Goal: Task Accomplishment & Management: Manage account settings

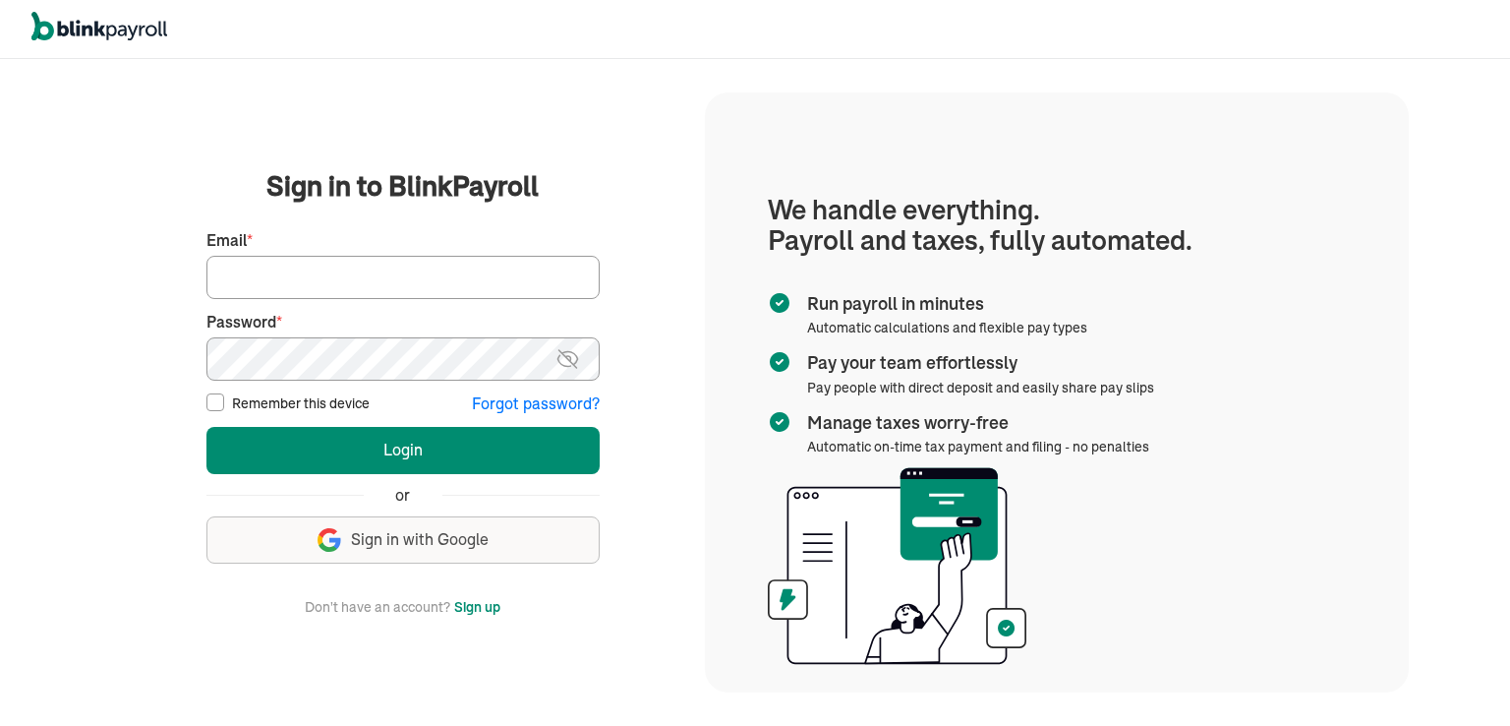
click at [266, 271] on input "Email *" at bounding box center [402, 277] width 393 height 43
type input "proteltech1@gmail.com"
click at [208, 406] on input "Remember this device" at bounding box center [215, 402] width 18 height 18
checkbox input "true"
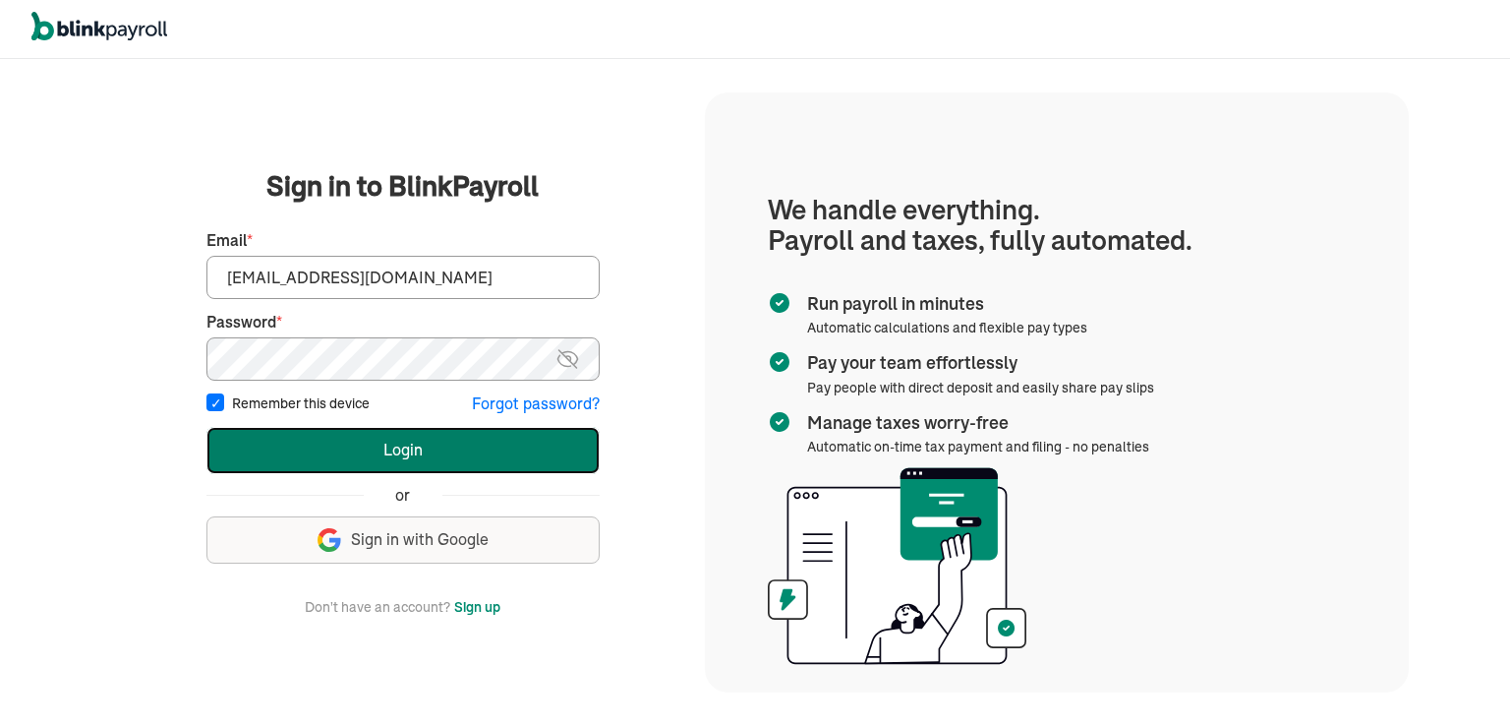
click at [422, 454] on button "Login" at bounding box center [402, 450] width 393 height 47
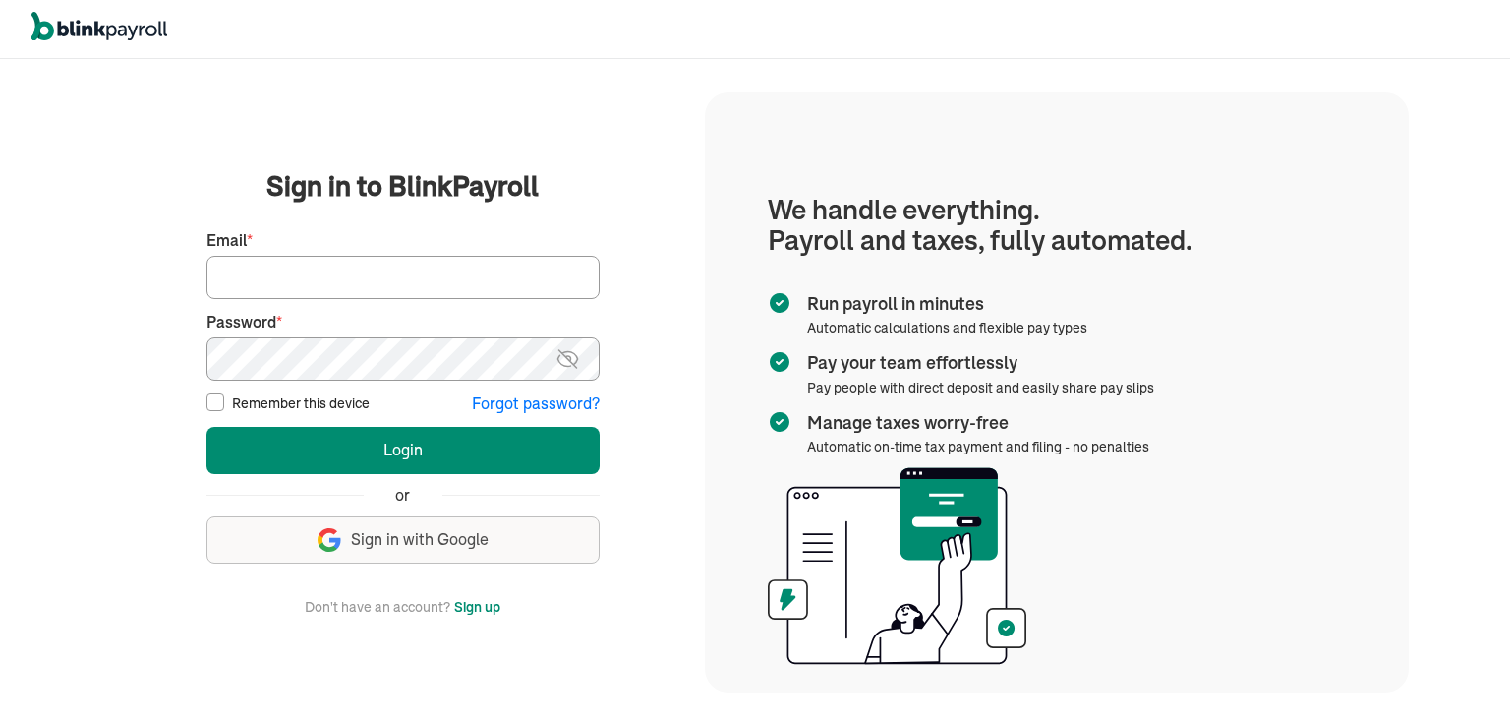
click at [279, 279] on input "Email *" at bounding box center [402, 277] width 393 height 43
type input "[EMAIL_ADDRESS][DOMAIN_NAME]"
click at [211, 403] on input "Remember this device" at bounding box center [215, 402] width 18 height 18
checkbox input "true"
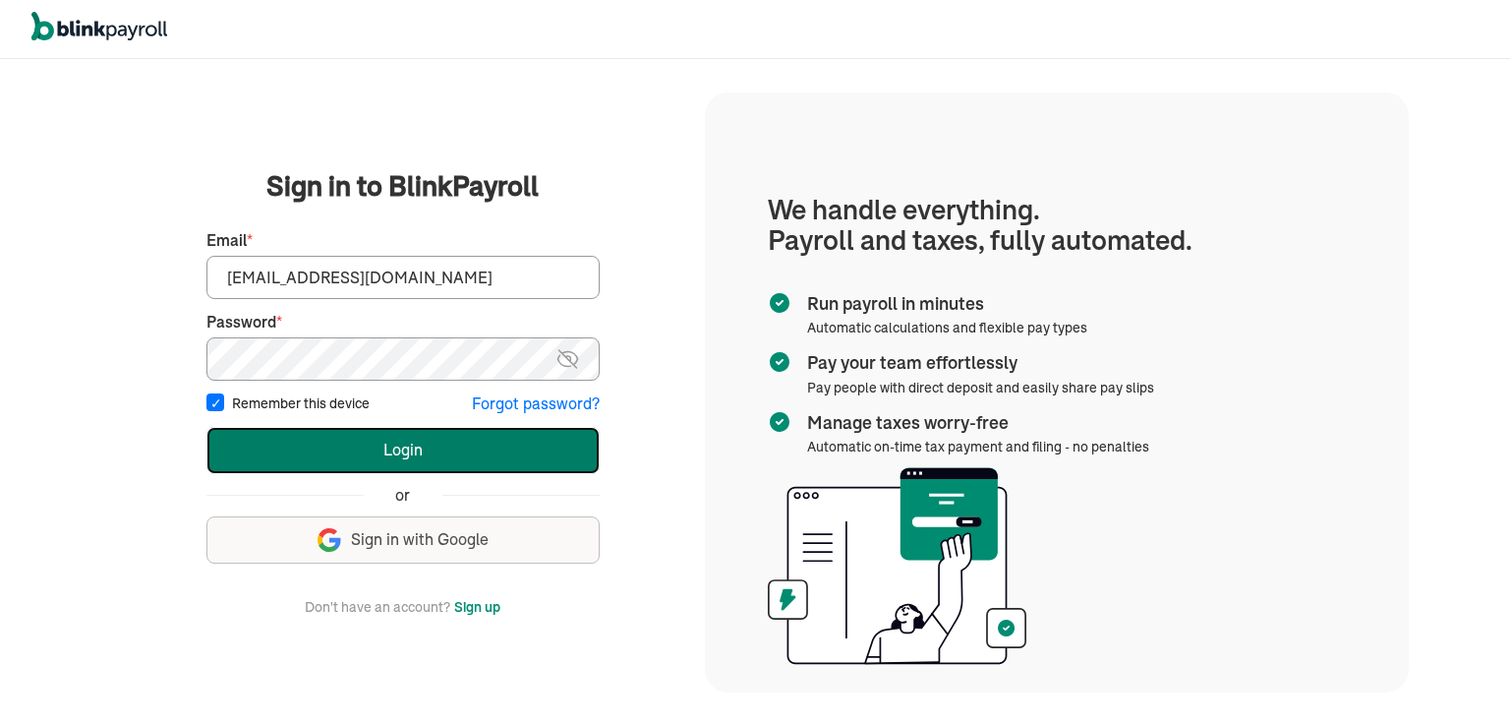
click at [393, 456] on button "Login" at bounding box center [402, 450] width 393 height 47
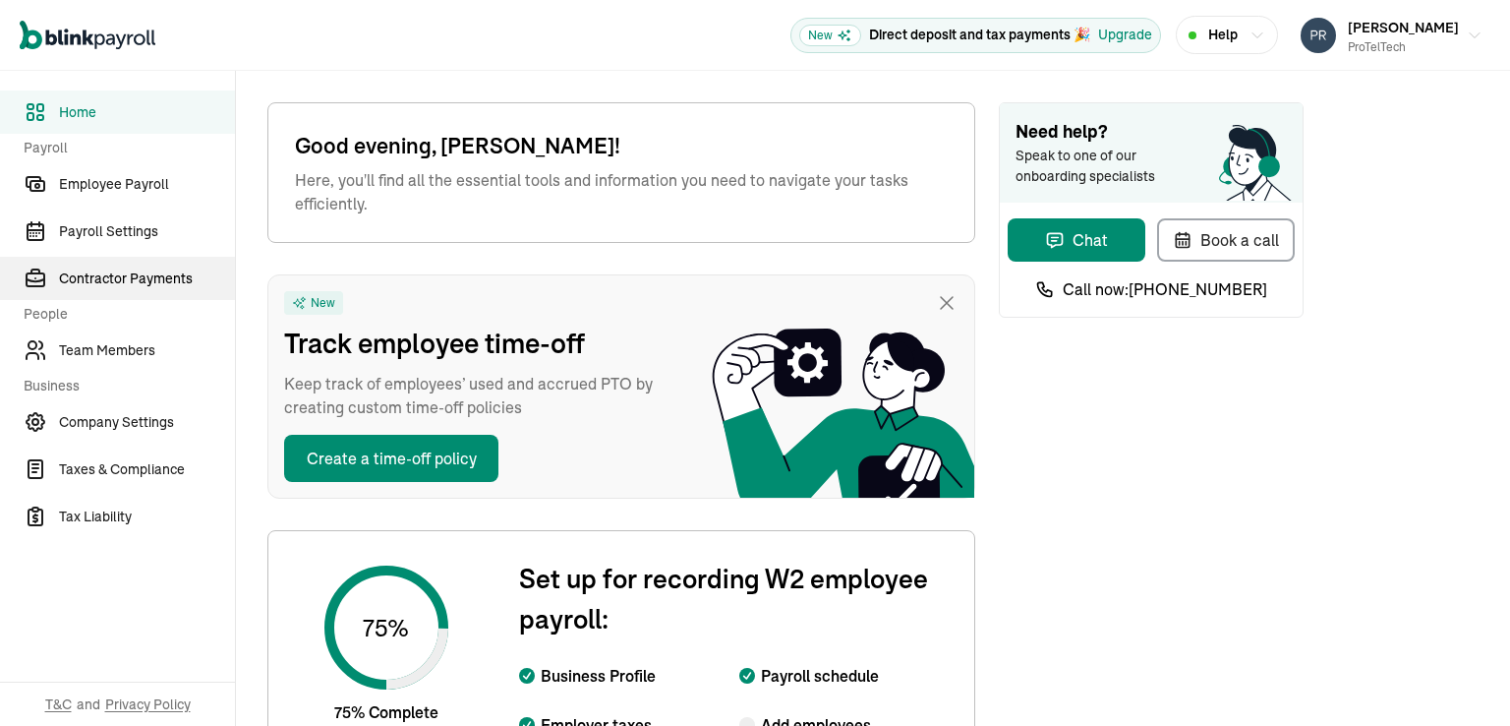
click at [136, 275] on span "Contractor Payments" at bounding box center [147, 278] width 176 height 21
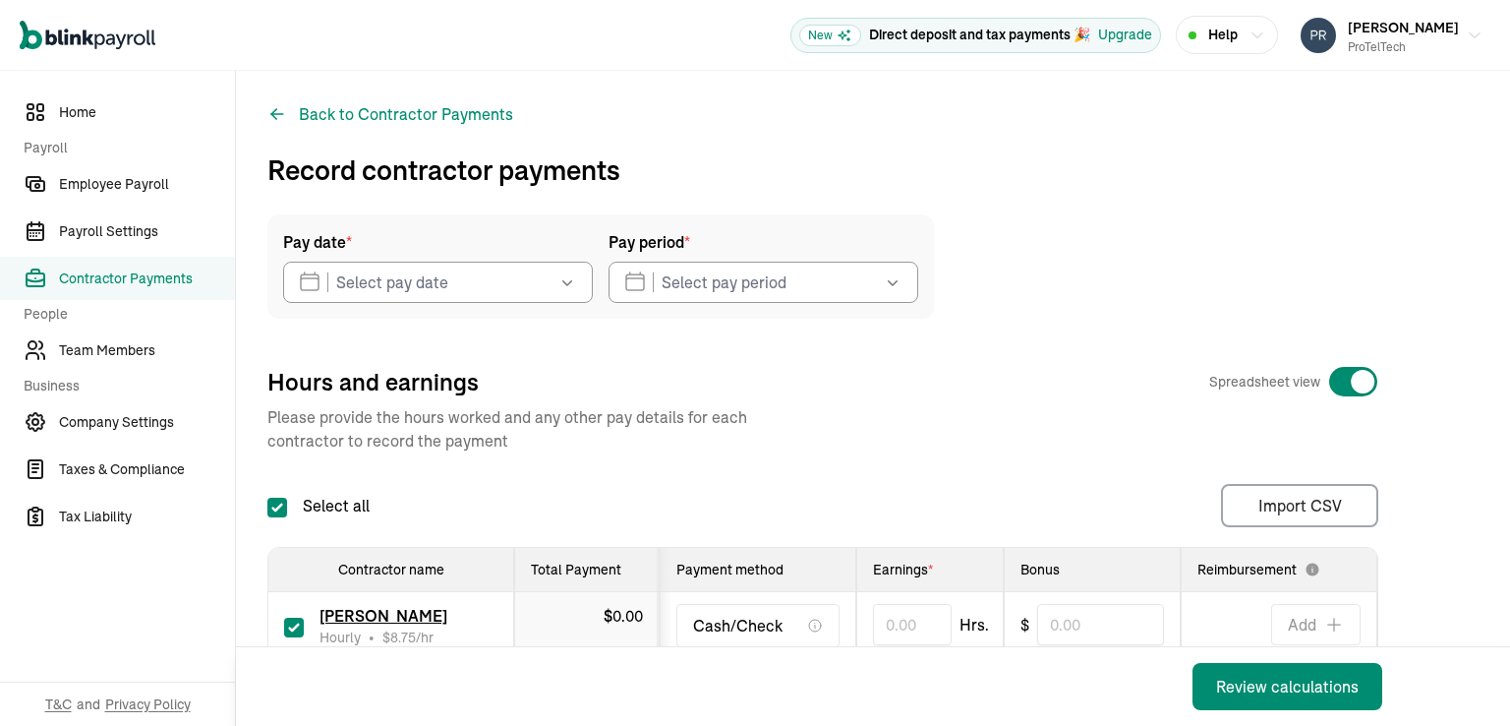
click at [573, 281] on icon "button" at bounding box center [567, 282] width 20 height 20
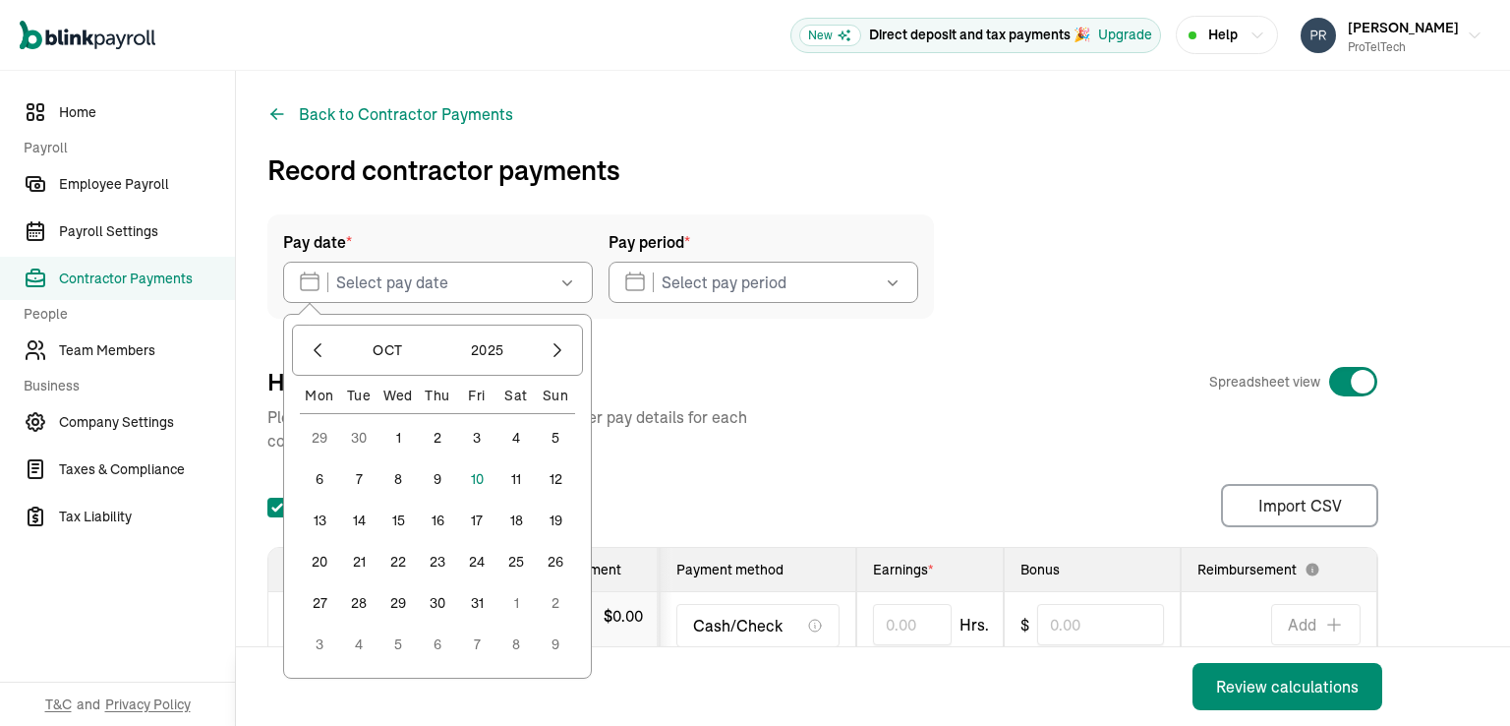
click at [475, 475] on button "10" at bounding box center [476, 478] width 39 height 39
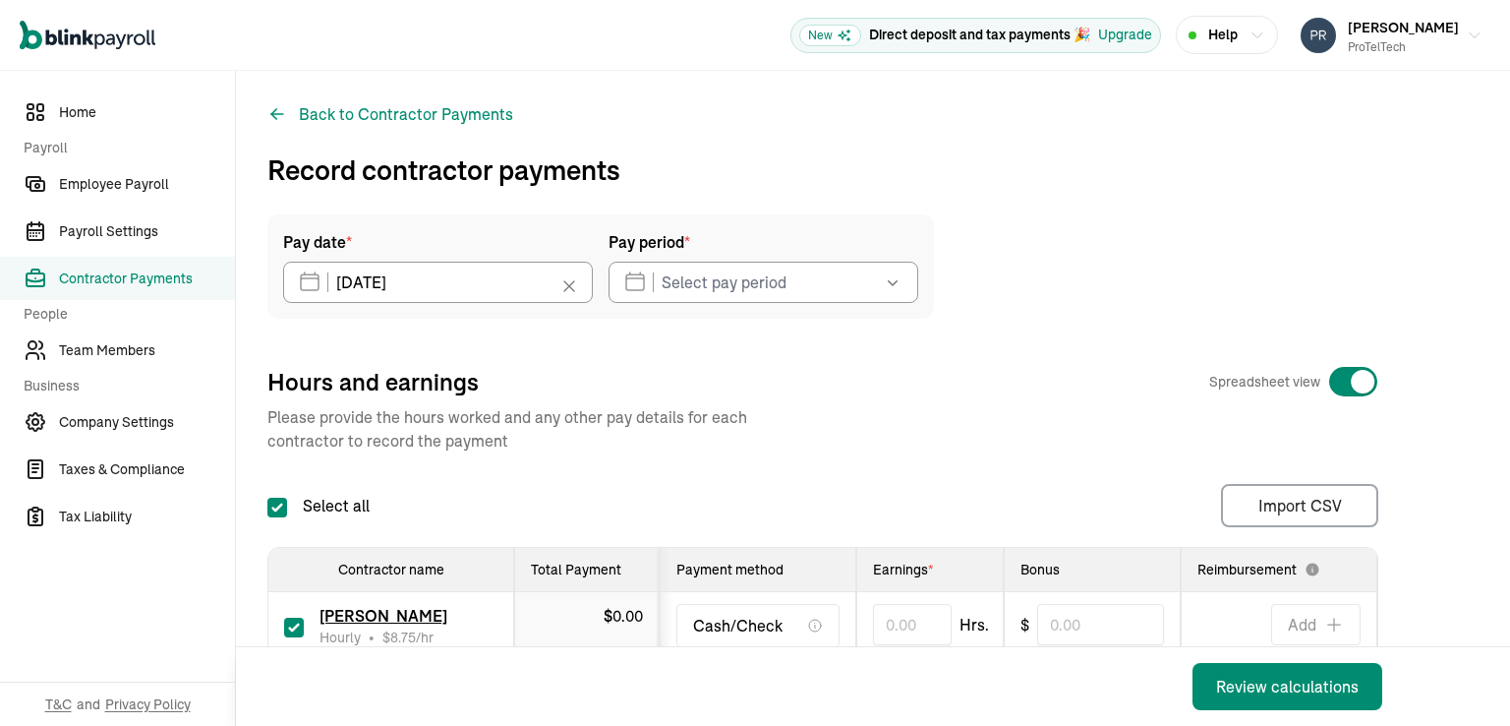
click at [898, 281] on icon "button" at bounding box center [893, 282] width 20 height 20
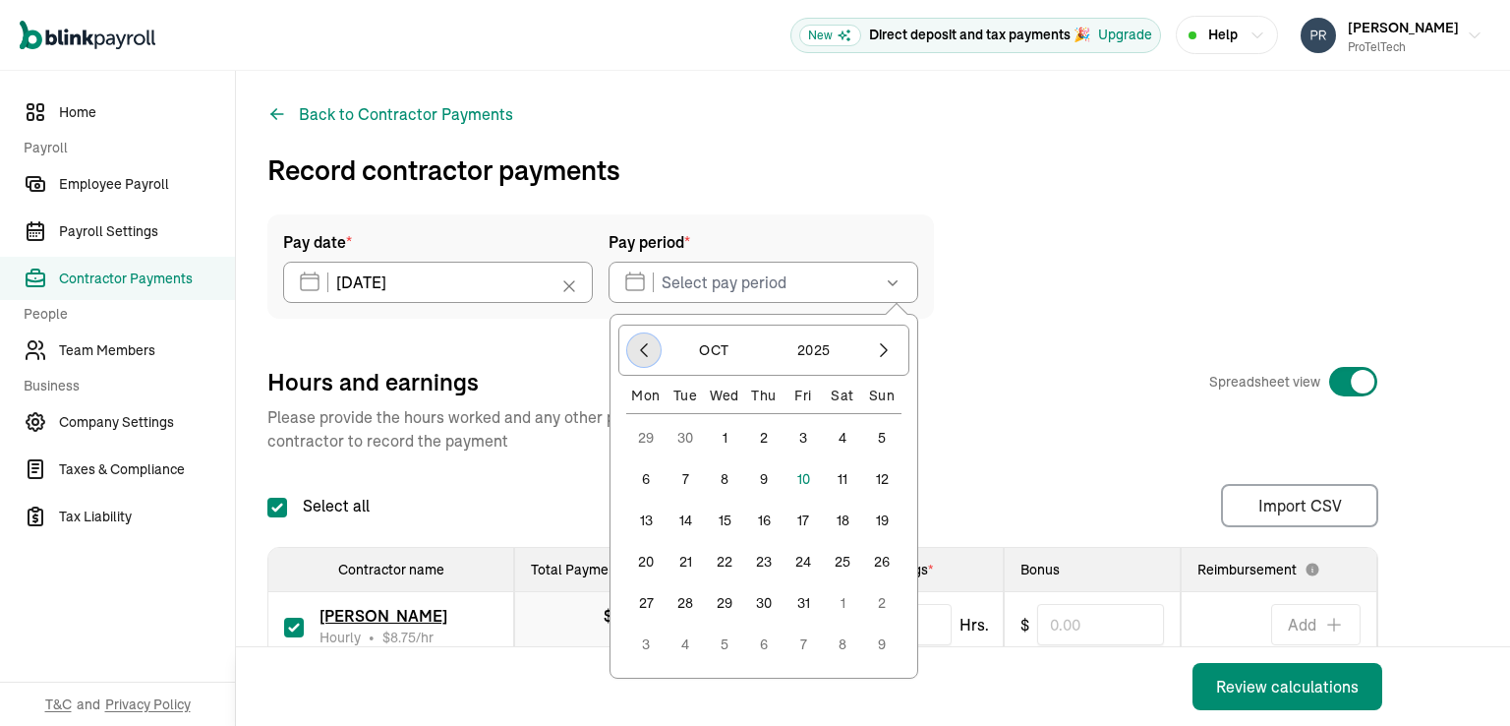
click at [645, 351] on icon "button" at bounding box center [644, 350] width 20 height 20
click at [649, 606] on button "22" at bounding box center [645, 602] width 39 height 39
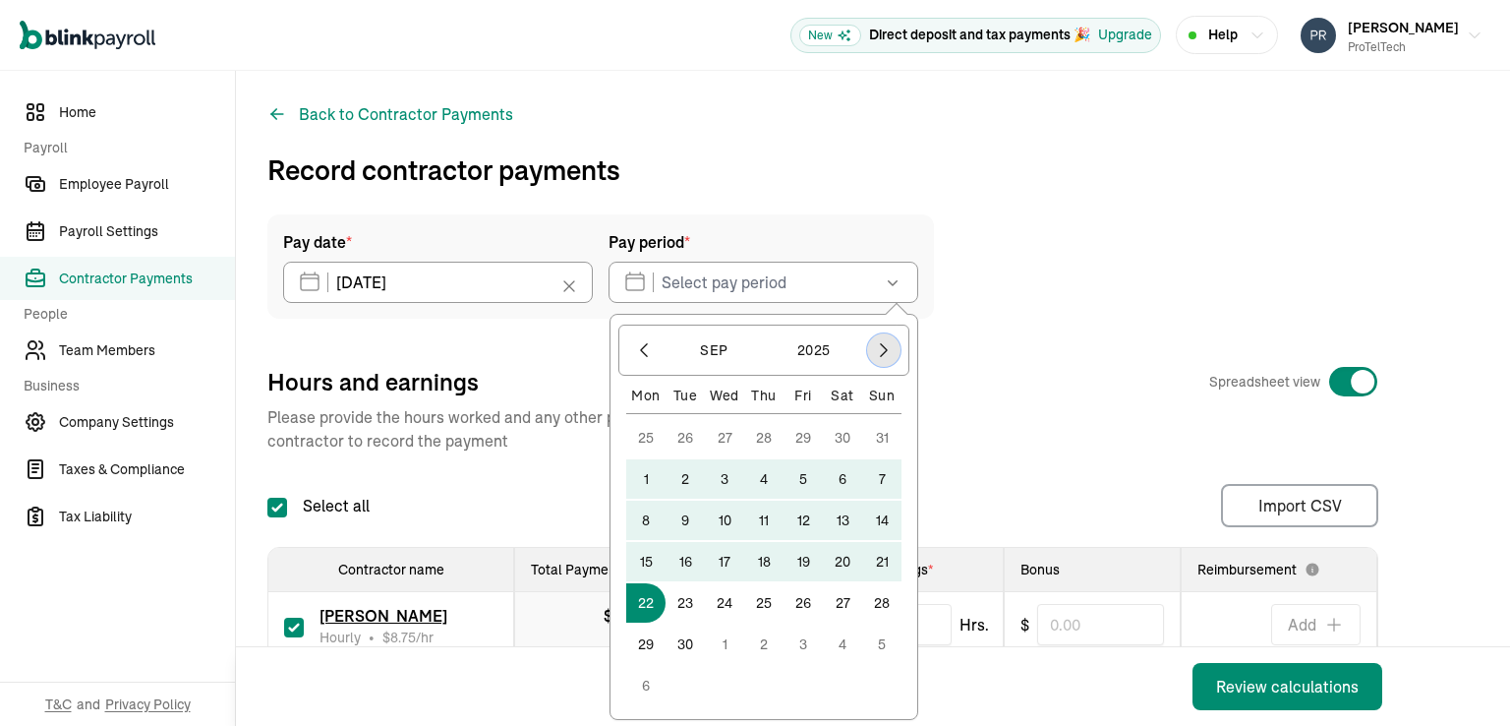
click at [886, 351] on icon "button" at bounding box center [884, 350] width 20 height 20
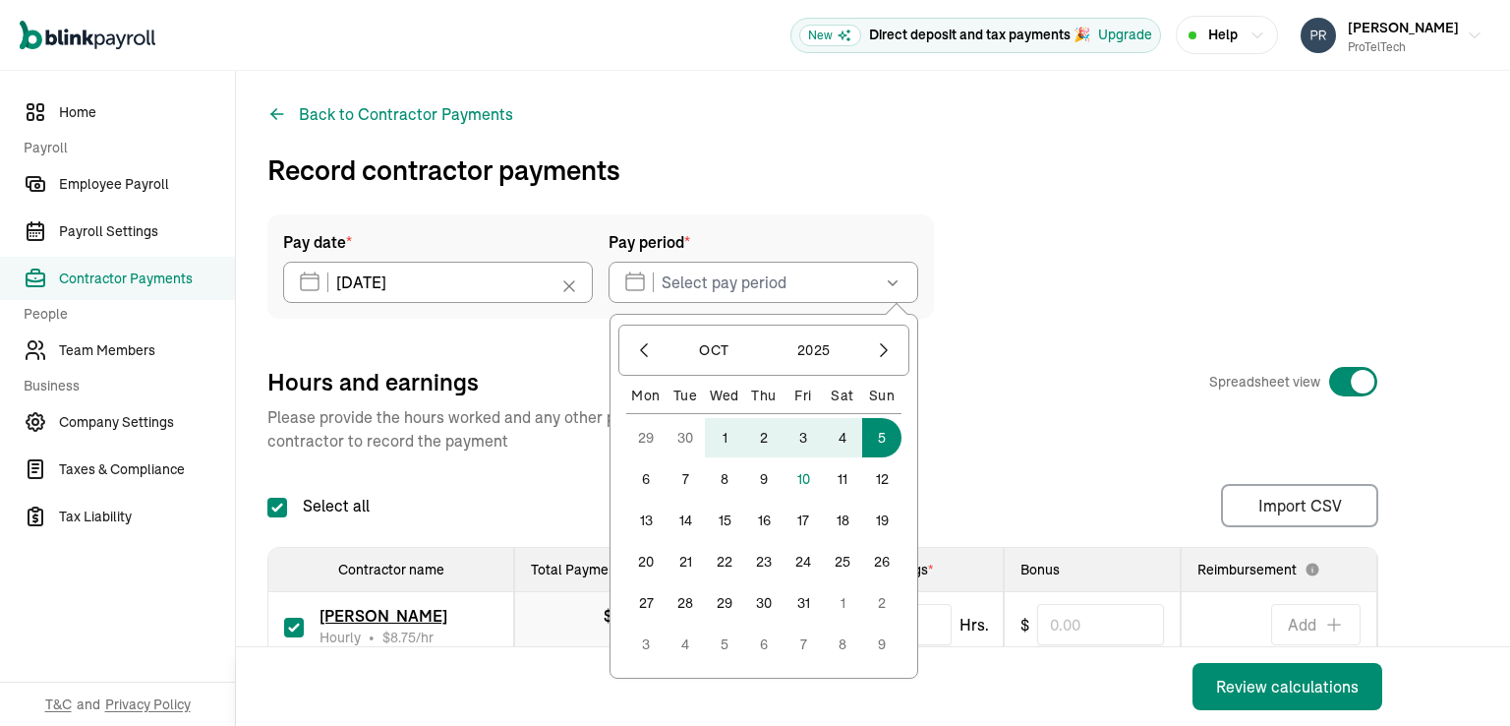
click at [881, 441] on button "5" at bounding box center [881, 437] width 39 height 39
type input "[DATE] ~ [DATE]"
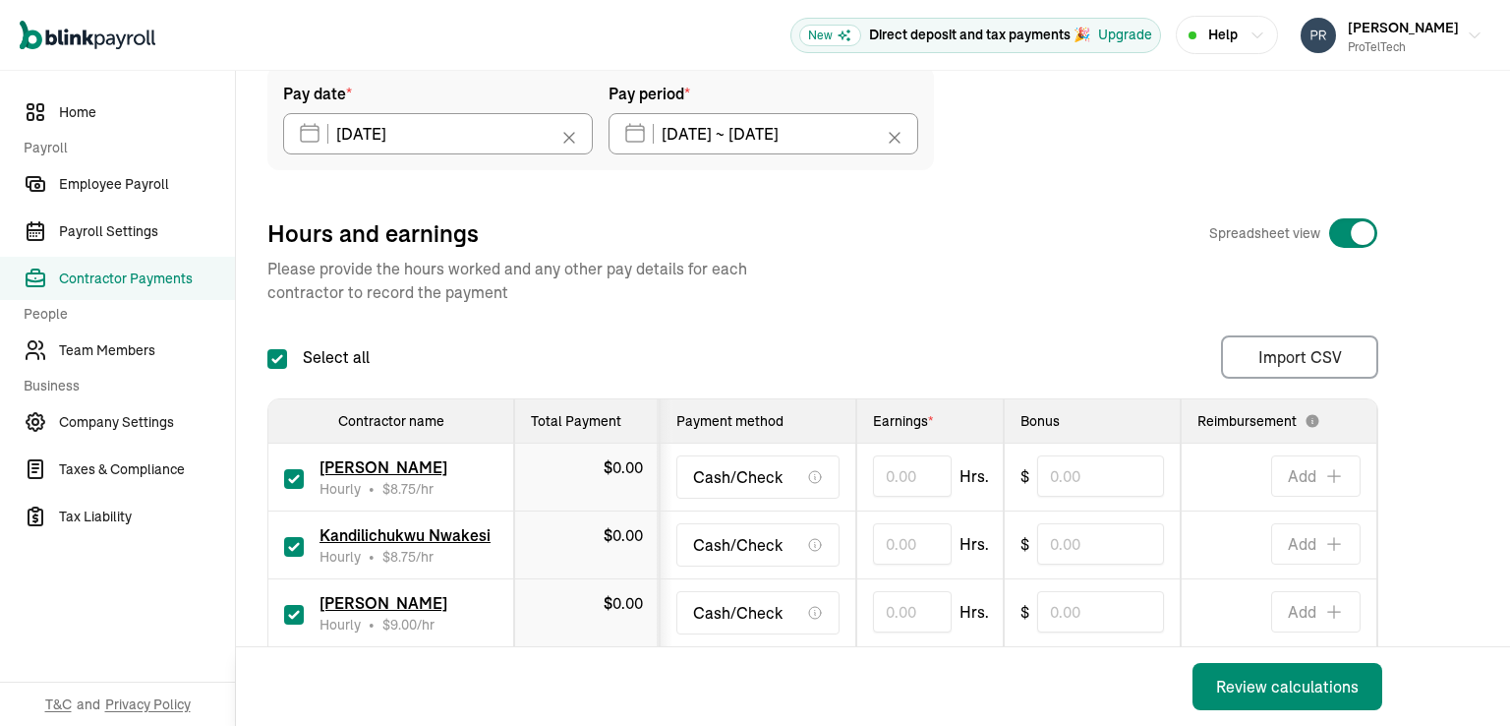
scroll to position [197, 0]
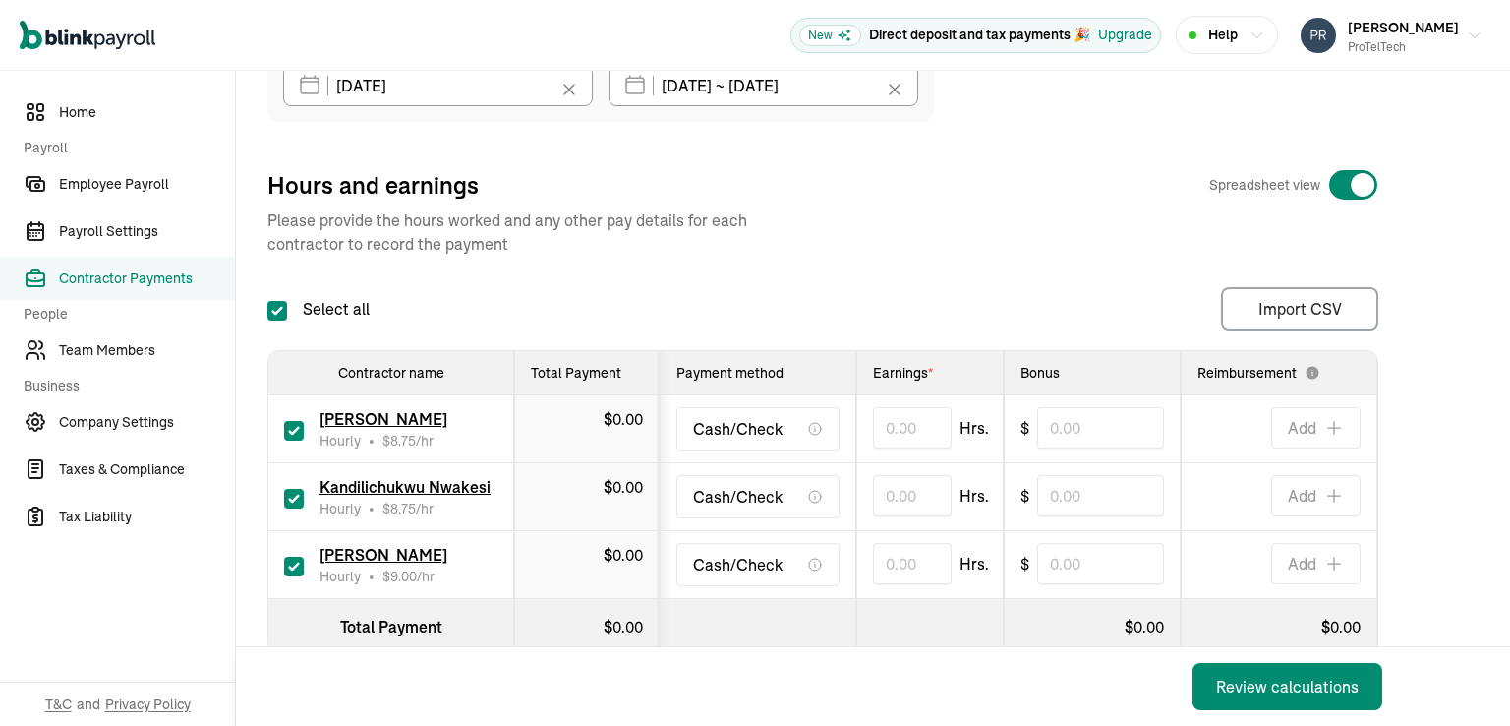
click at [296, 568] on input "checkbox" at bounding box center [294, 566] width 20 height 20
checkbox input "false"
type input "0.00"
type input "0"
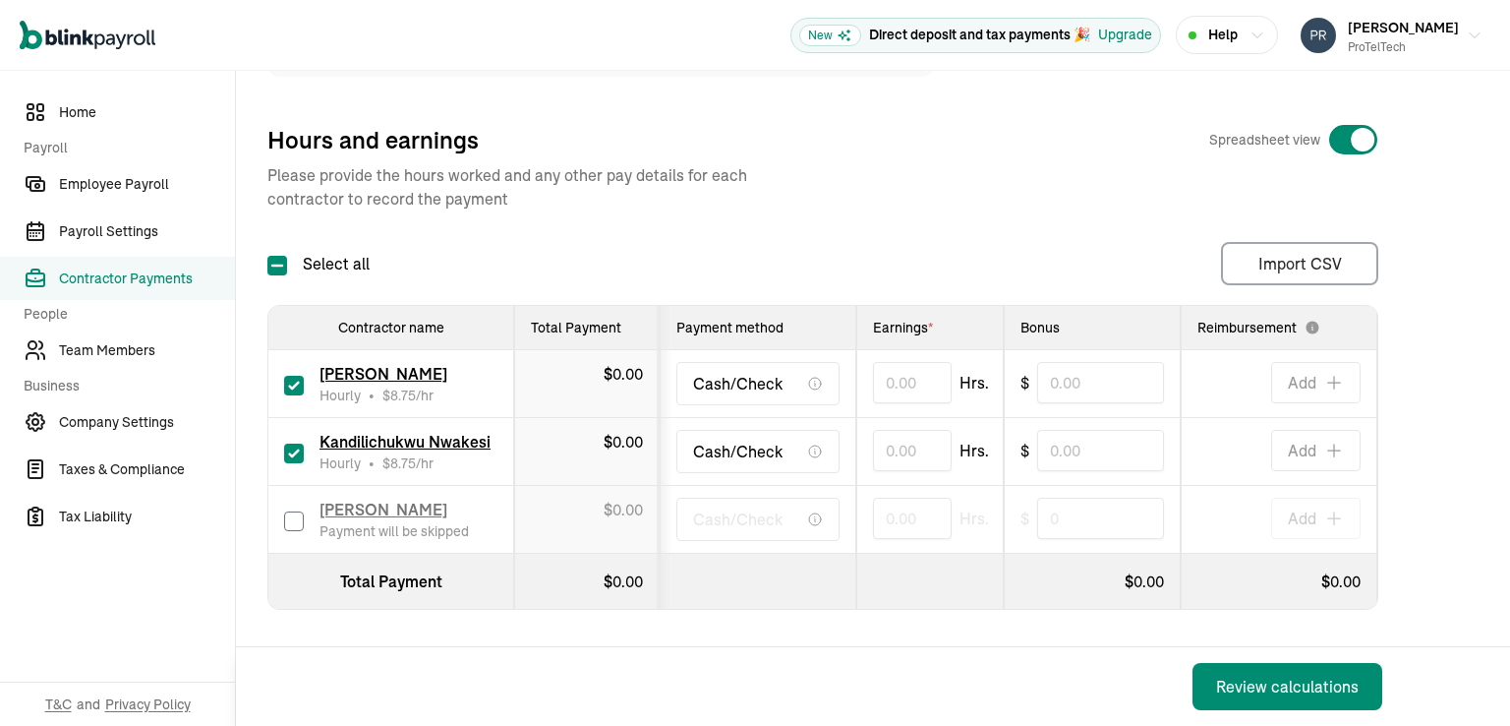
scroll to position [265, 0]
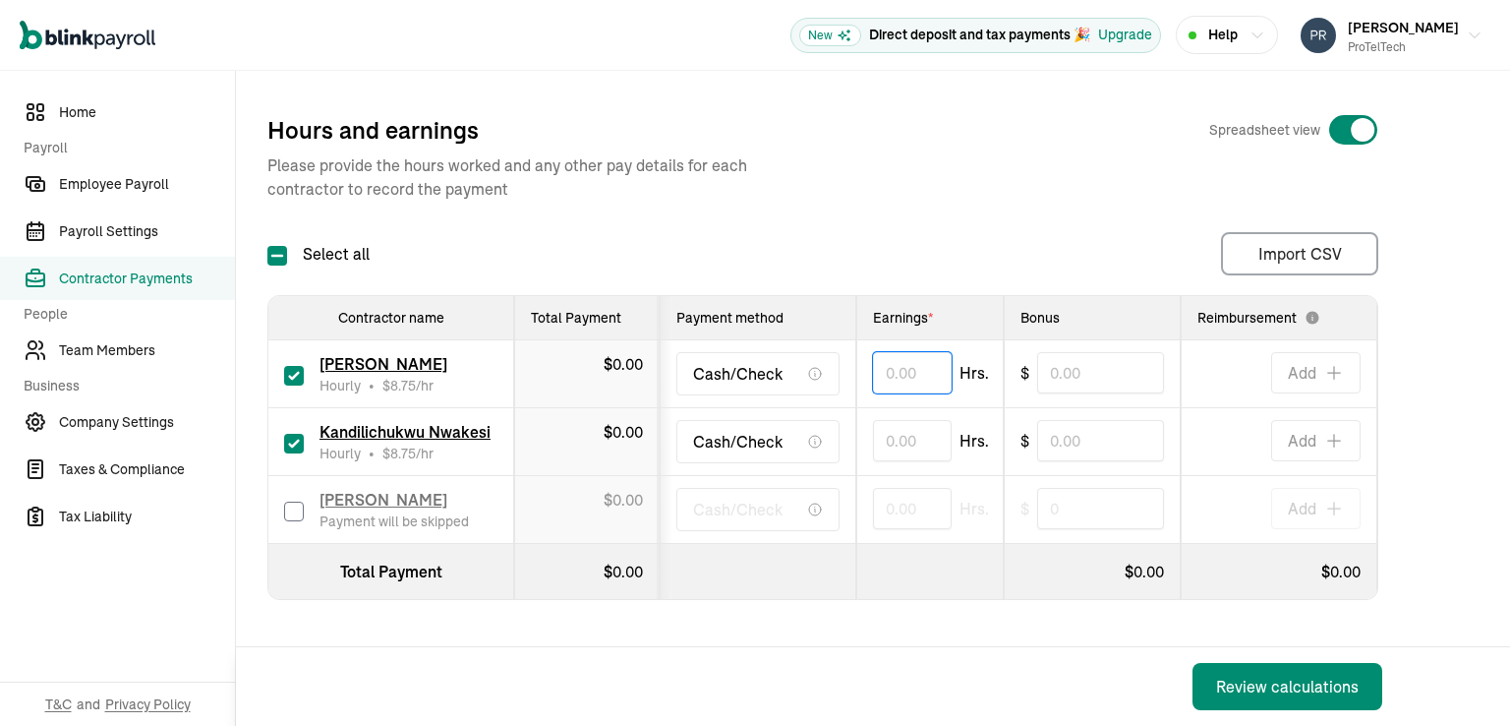
click at [897, 367] on input "text" at bounding box center [912, 372] width 79 height 41
type input "36.92"
click at [888, 426] on input "text" at bounding box center [912, 440] width 79 height 41
click at [882, 520] on td "0.00 Hrs." at bounding box center [929, 510] width 147 height 68
click at [1040, 544] on th "$ 0.00" at bounding box center [1092, 572] width 177 height 56
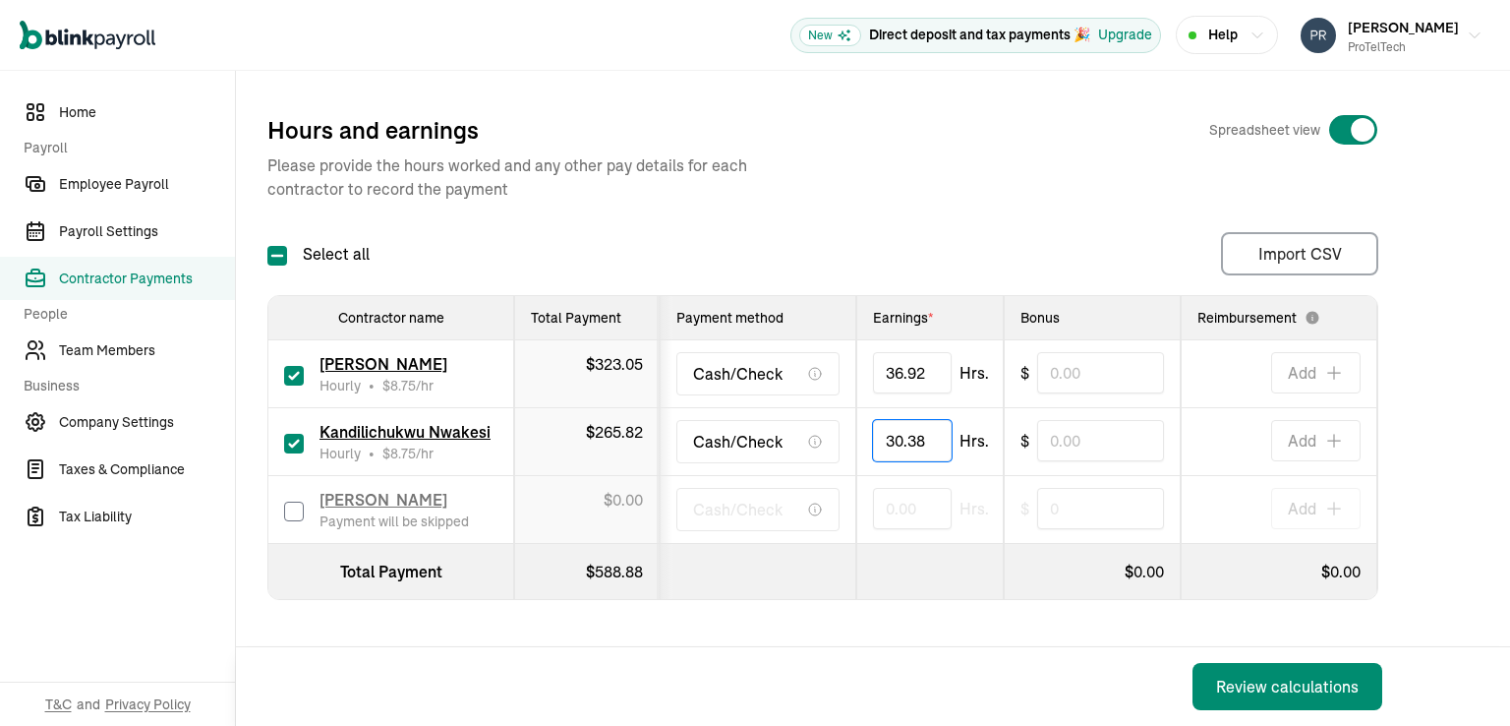
click at [926, 428] on input "30.38" at bounding box center [912, 440] width 79 height 41
click at [794, 525] on td "Cash/Check" at bounding box center [758, 510] width 197 height 68
click at [933, 422] on input "30.39" at bounding box center [912, 440] width 79 height 41
type input "30.38"
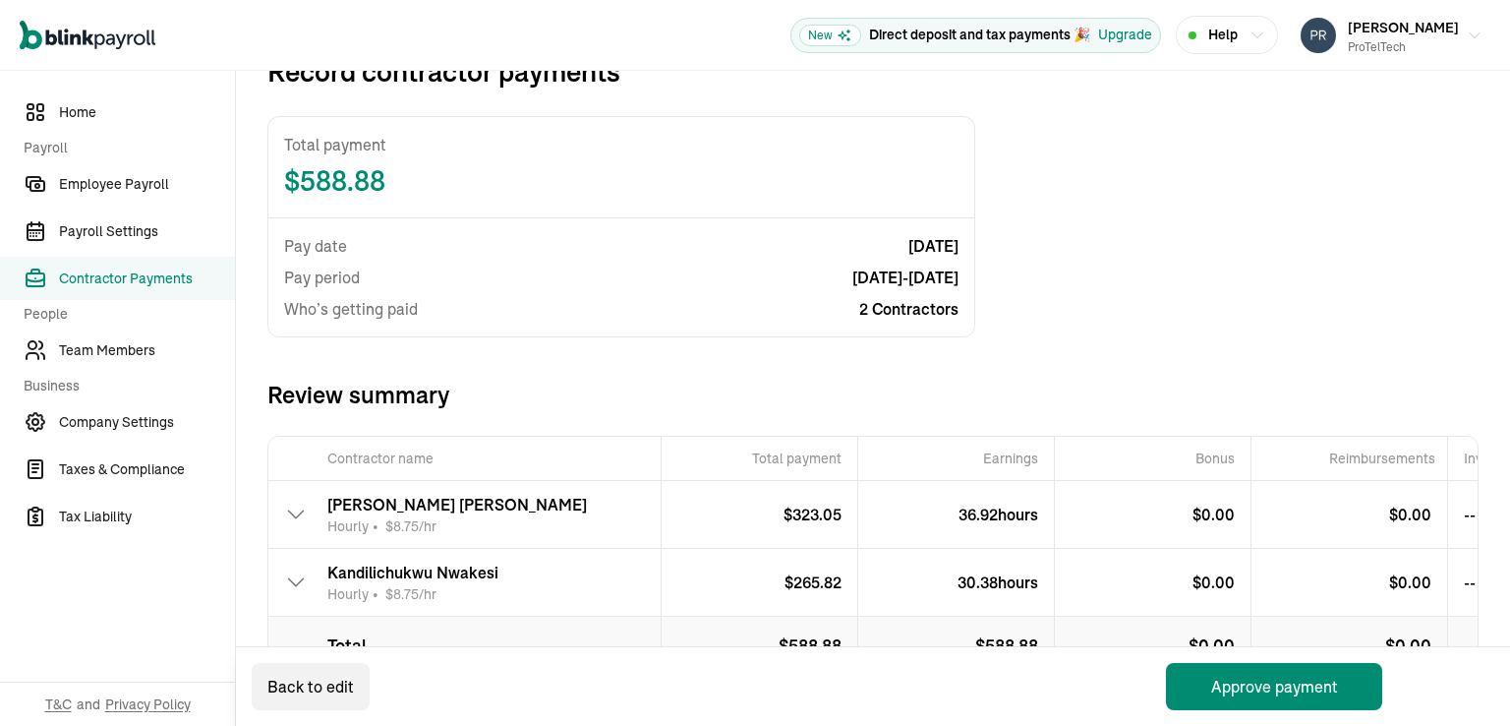
scroll to position [192, 0]
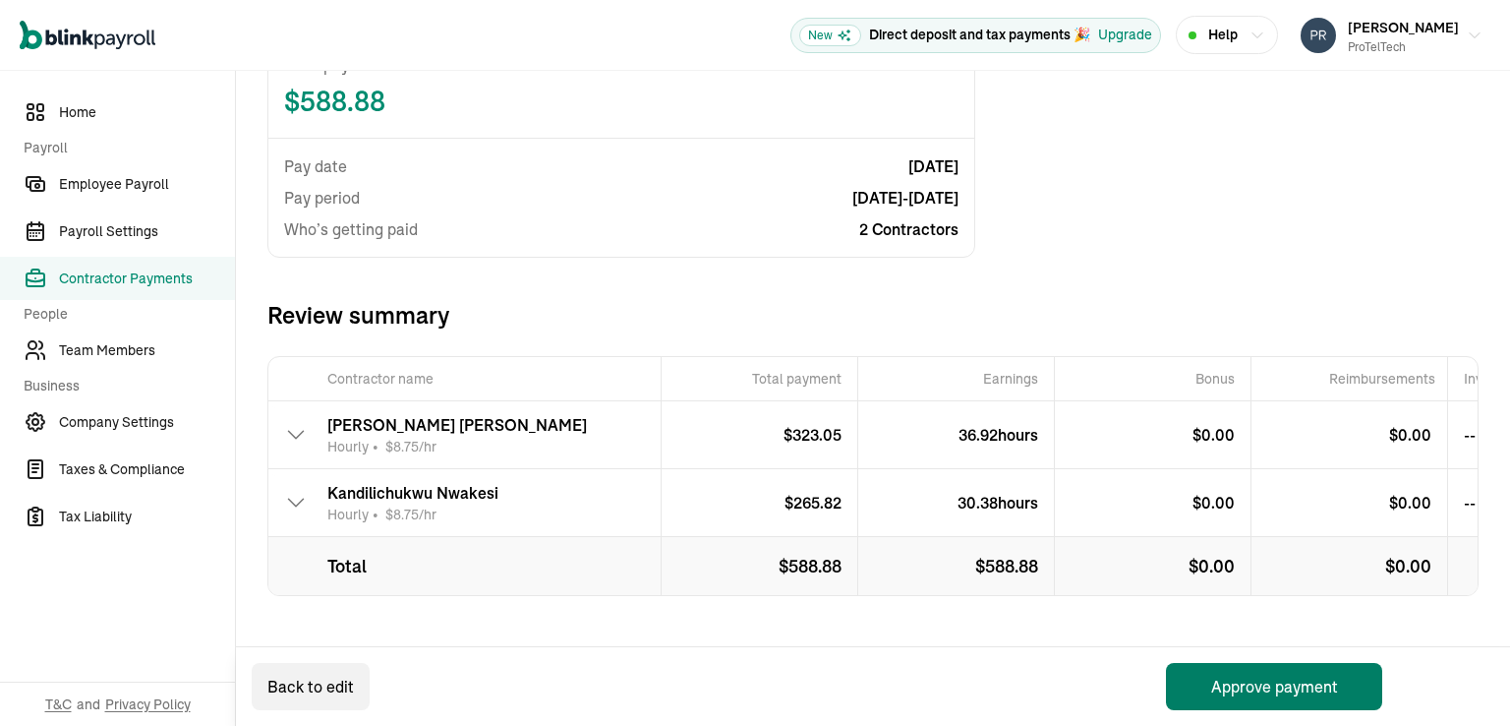
click at [1266, 689] on button "Approve payment" at bounding box center [1274, 686] width 216 height 47
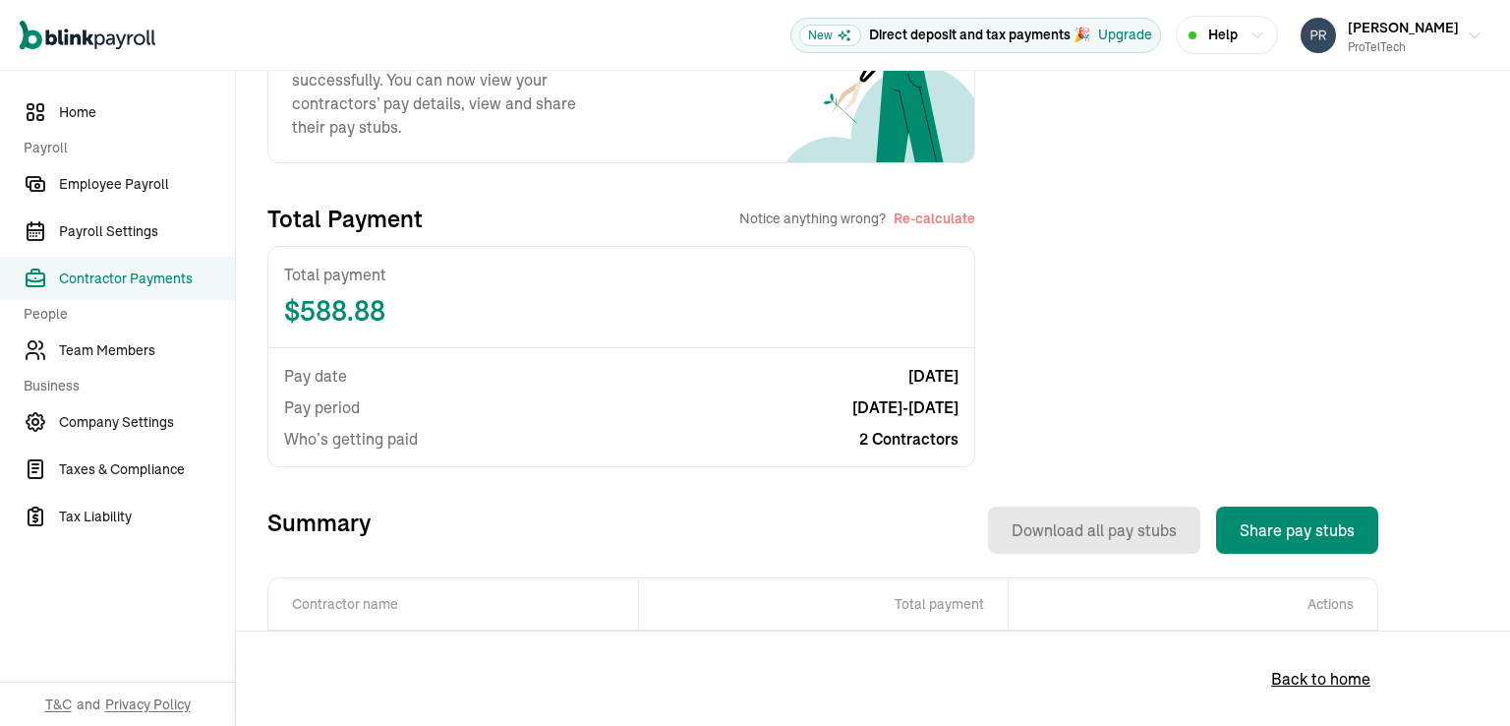
scroll to position [506, 0]
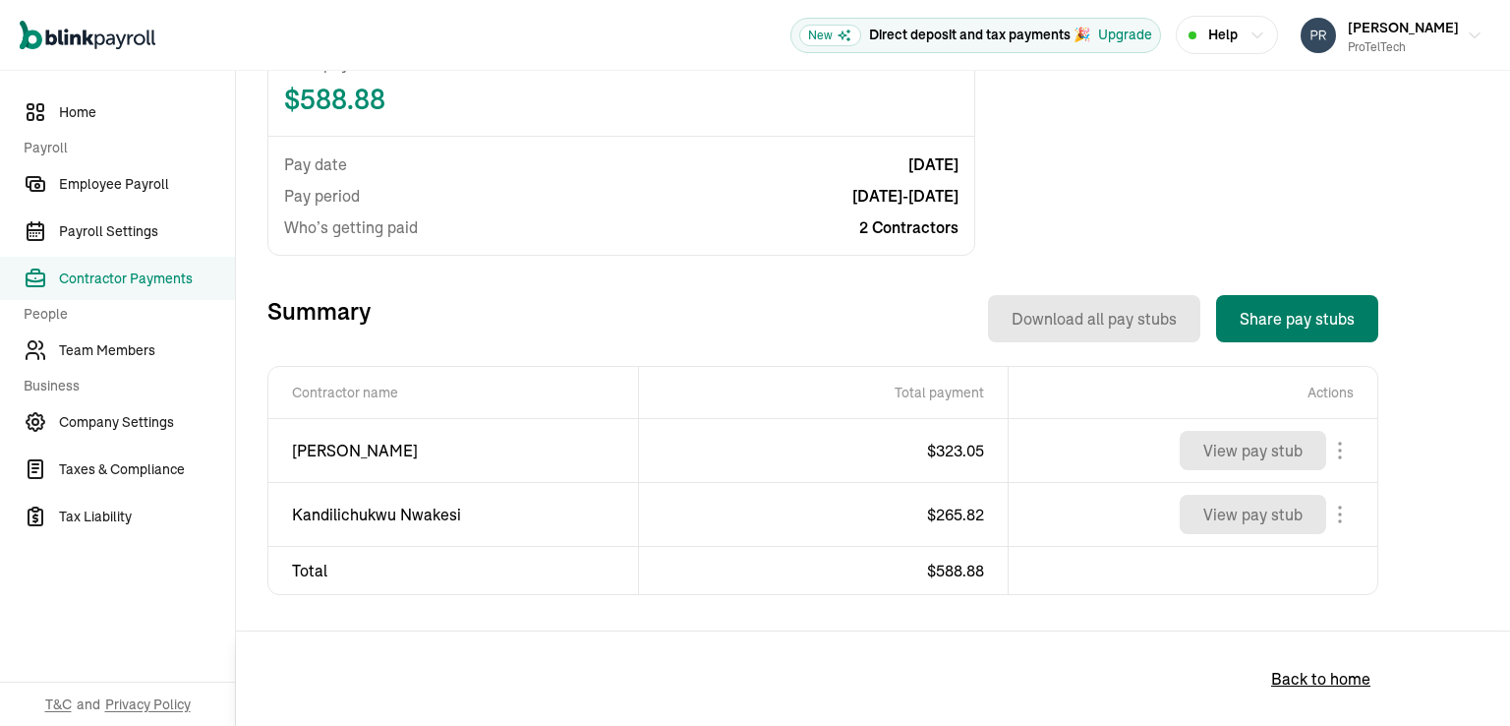
click at [1317, 324] on button "Share pay stubs" at bounding box center [1297, 318] width 162 height 47
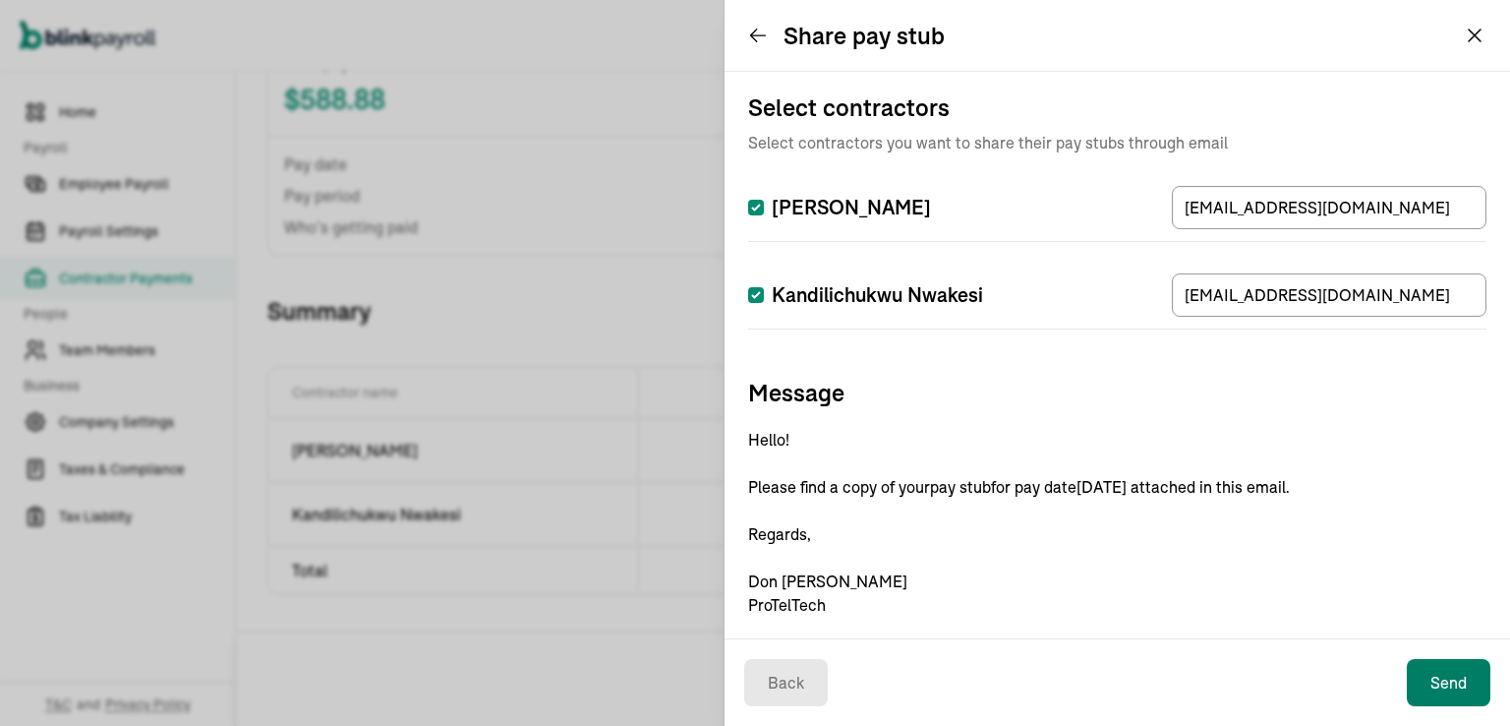
click at [1455, 690] on button "Send" at bounding box center [1449, 682] width 84 height 47
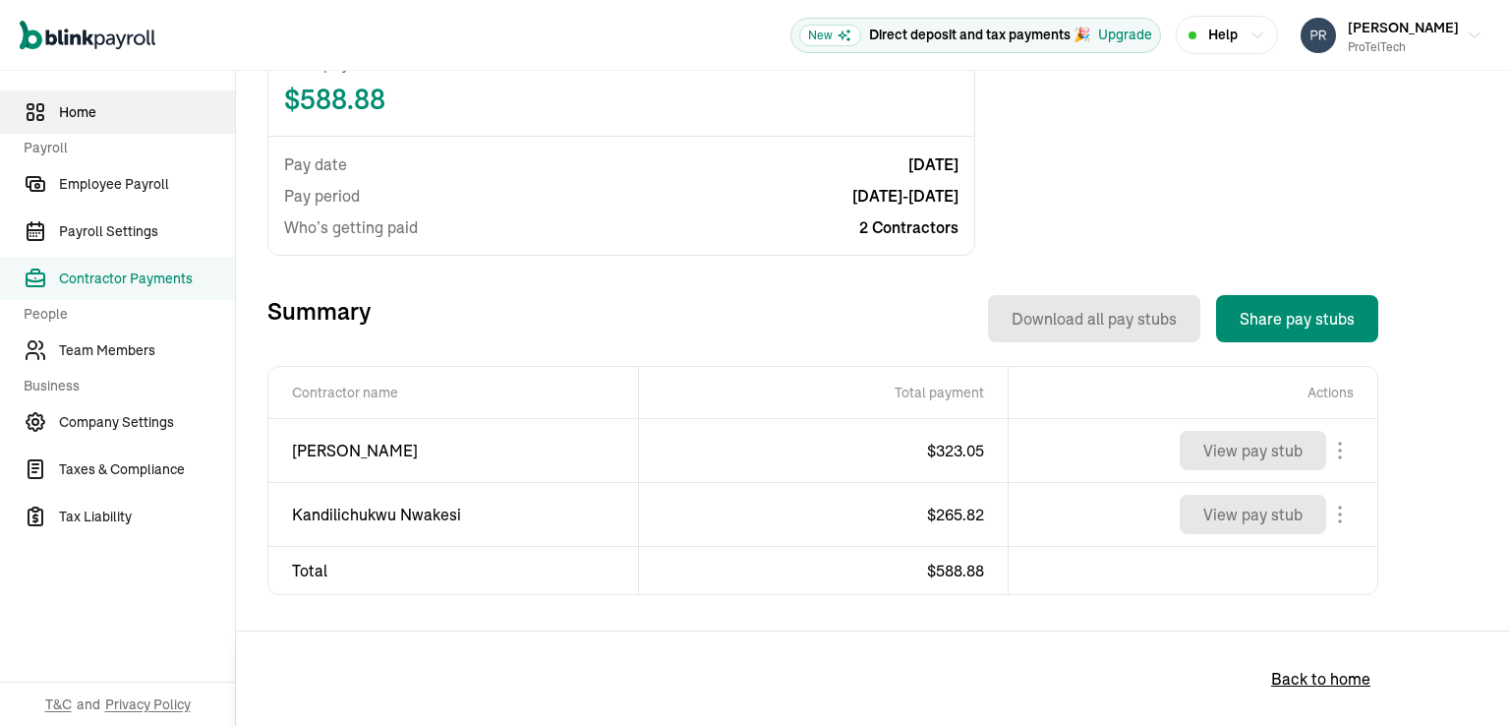
click at [90, 115] on span "Home" at bounding box center [147, 112] width 176 height 21
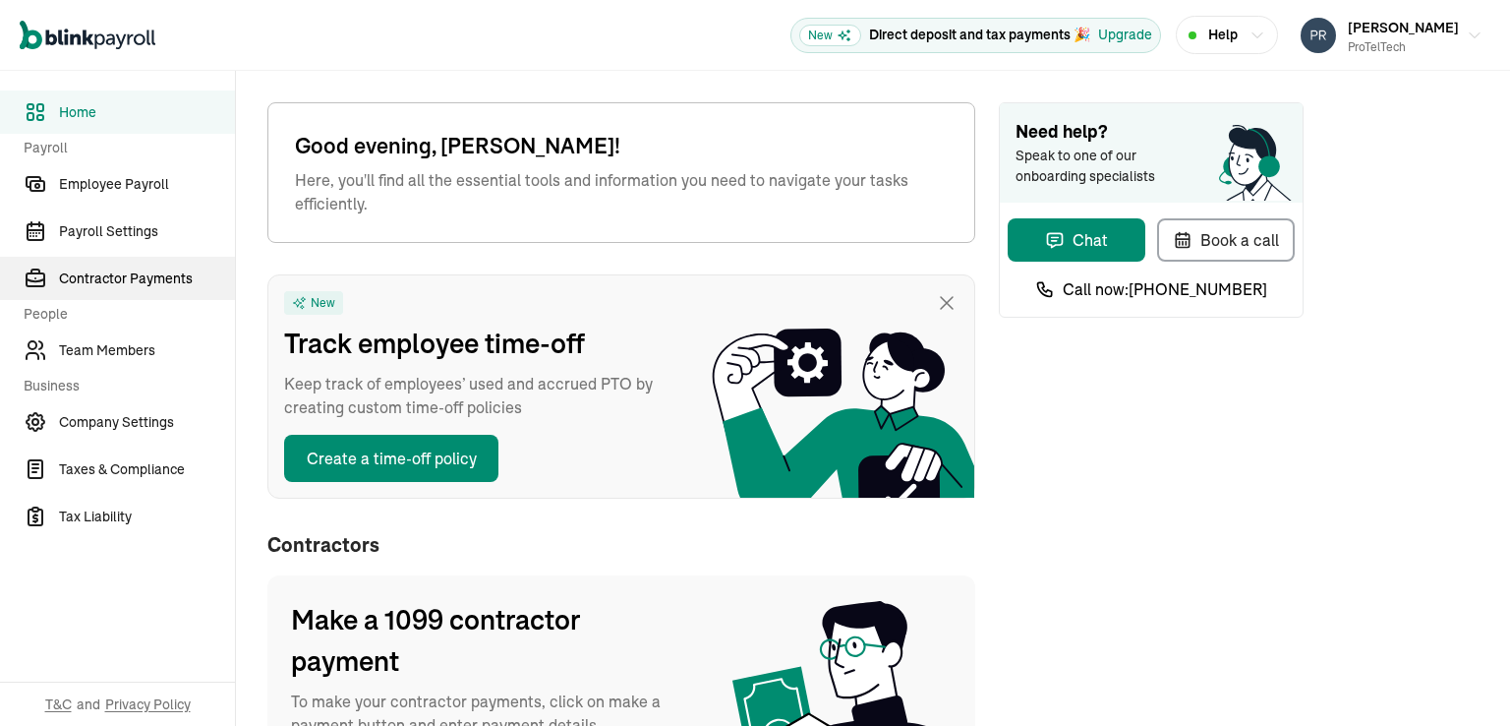
click at [130, 276] on span "Contractor Payments" at bounding box center [147, 278] width 176 height 21
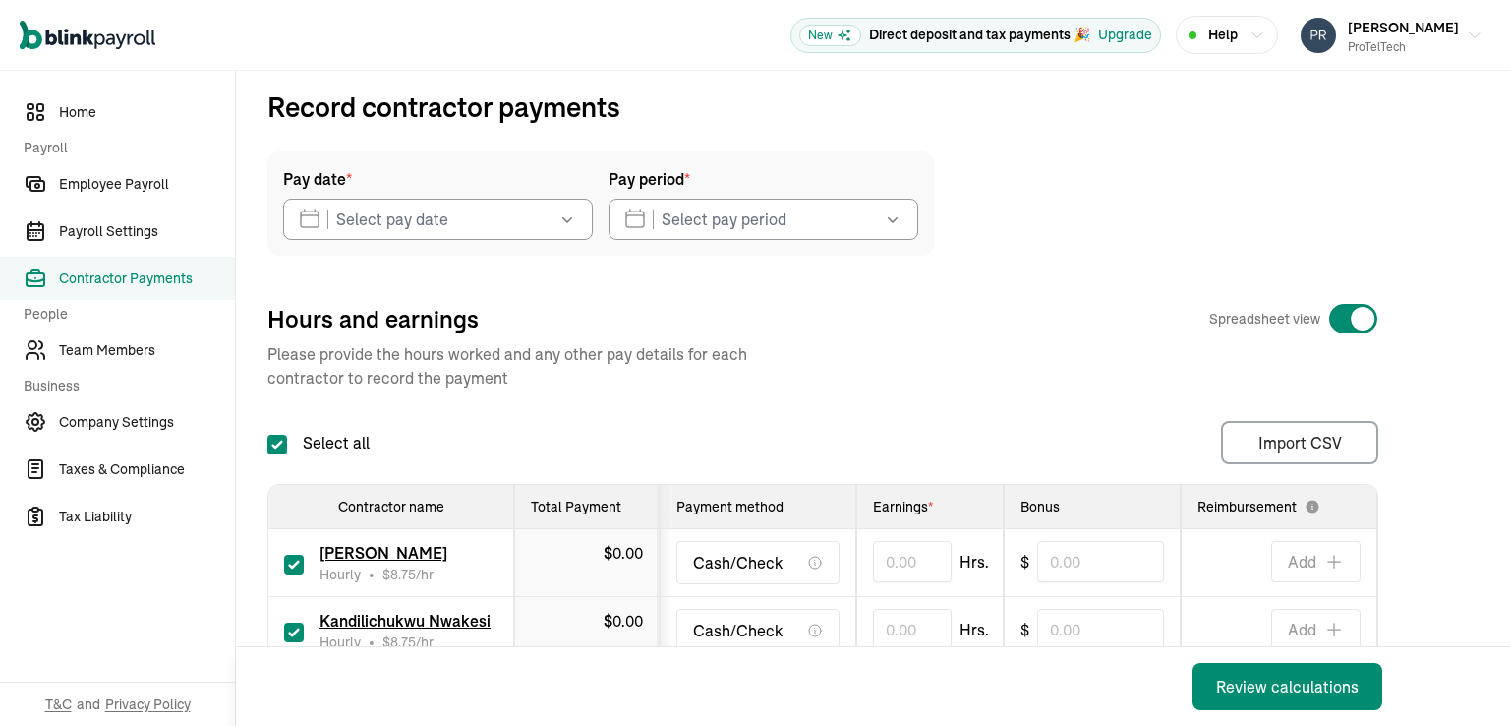
scroll to position [197, 0]
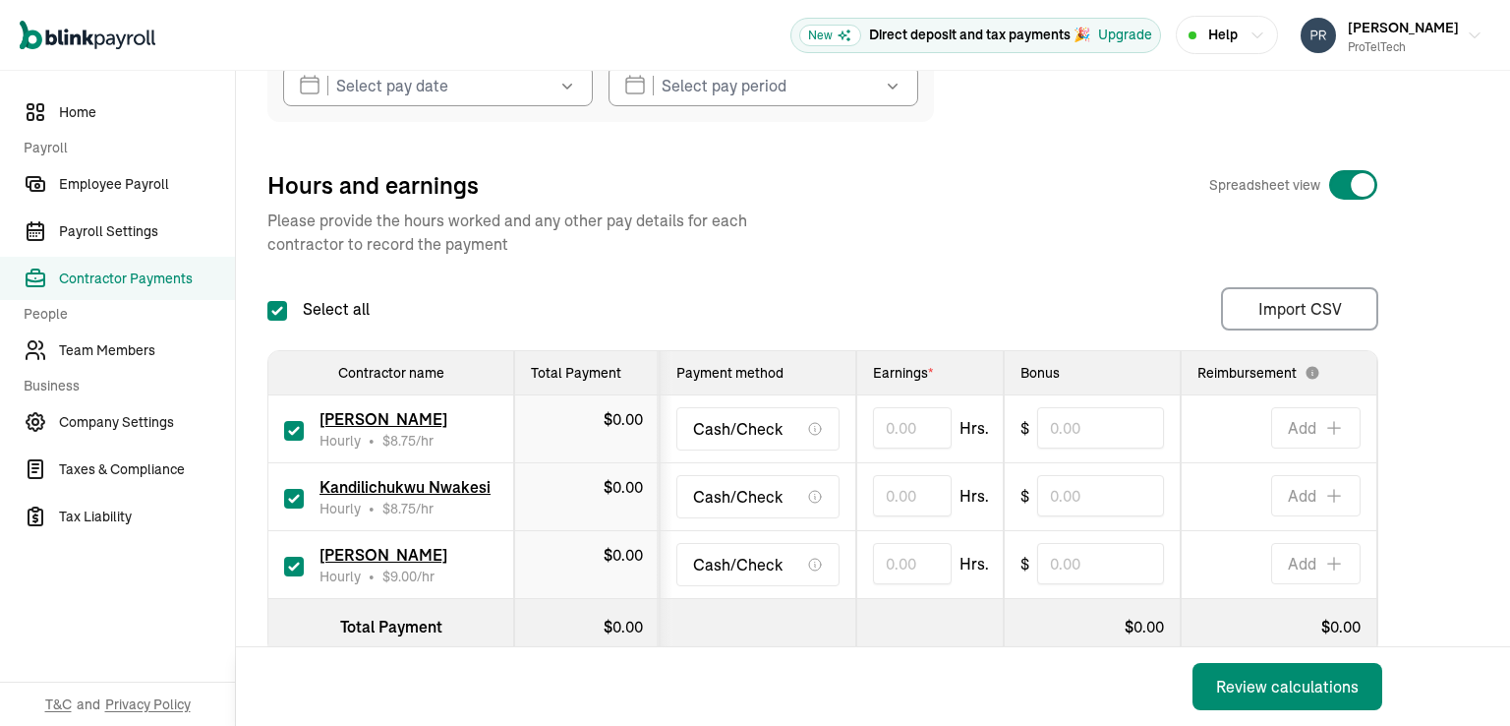
click at [297, 437] on input "checkbox" at bounding box center [294, 431] width 20 height 20
checkbox input "false"
type input "0.00"
type input "0"
click at [290, 497] on input "checkbox" at bounding box center [294, 499] width 20 height 20
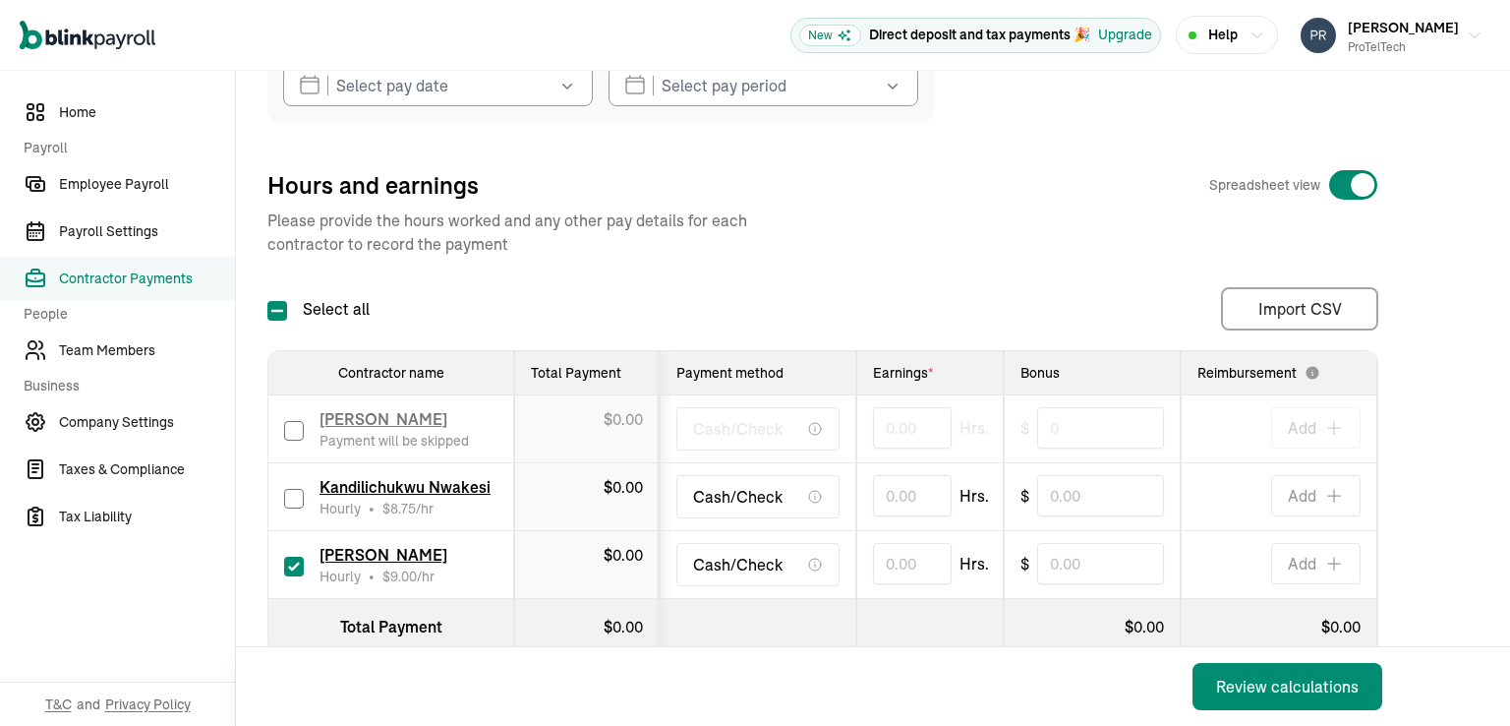
checkbox input "false"
type input "0.00"
type input "0"
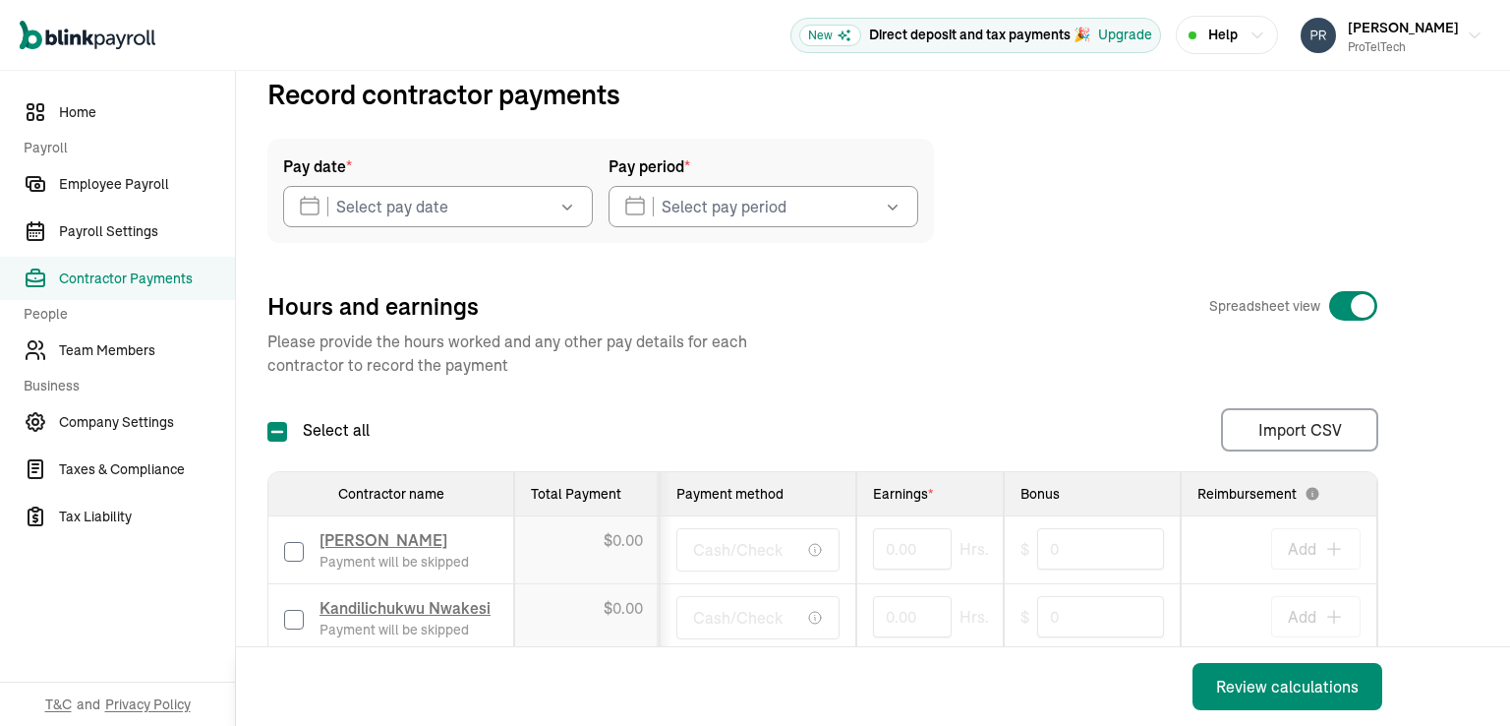
scroll to position [0, 0]
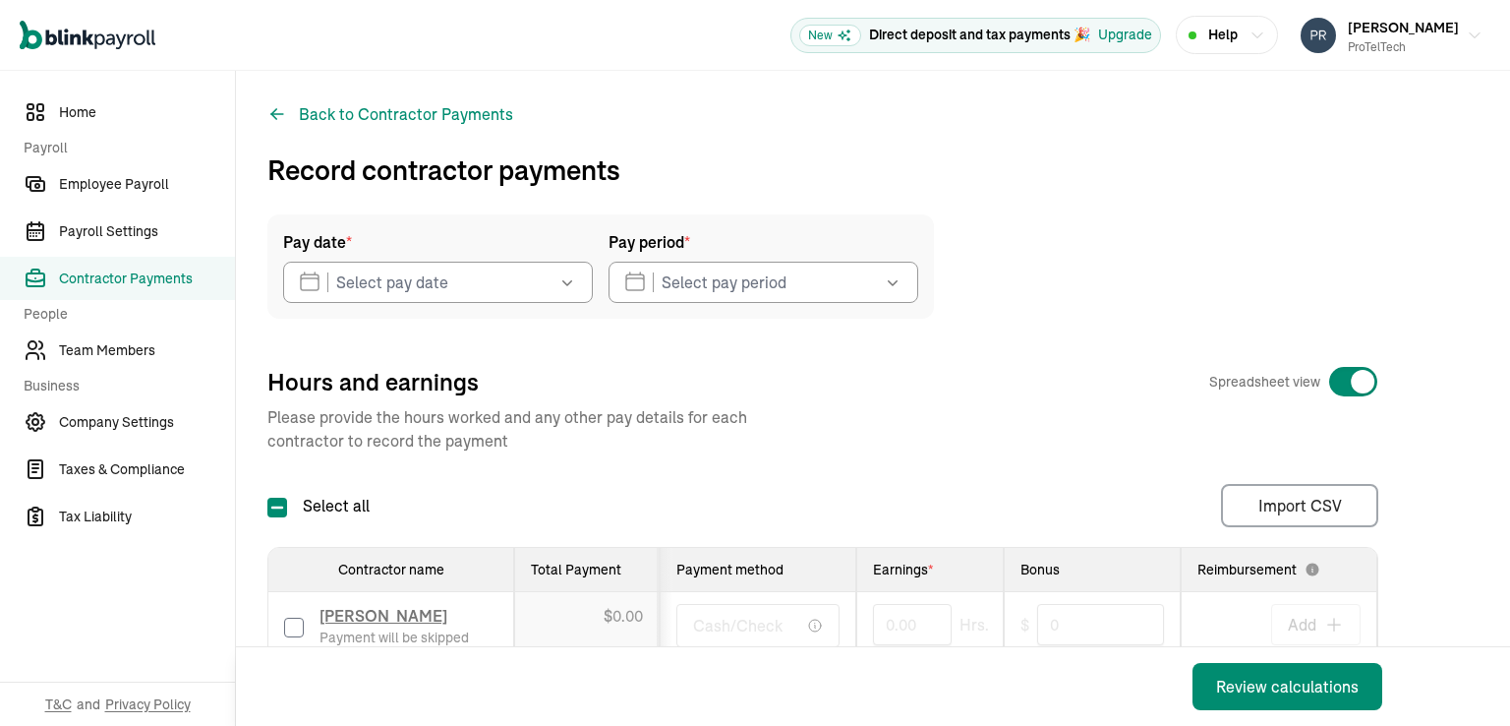
click at [573, 284] on icon "button" at bounding box center [567, 282] width 20 height 20
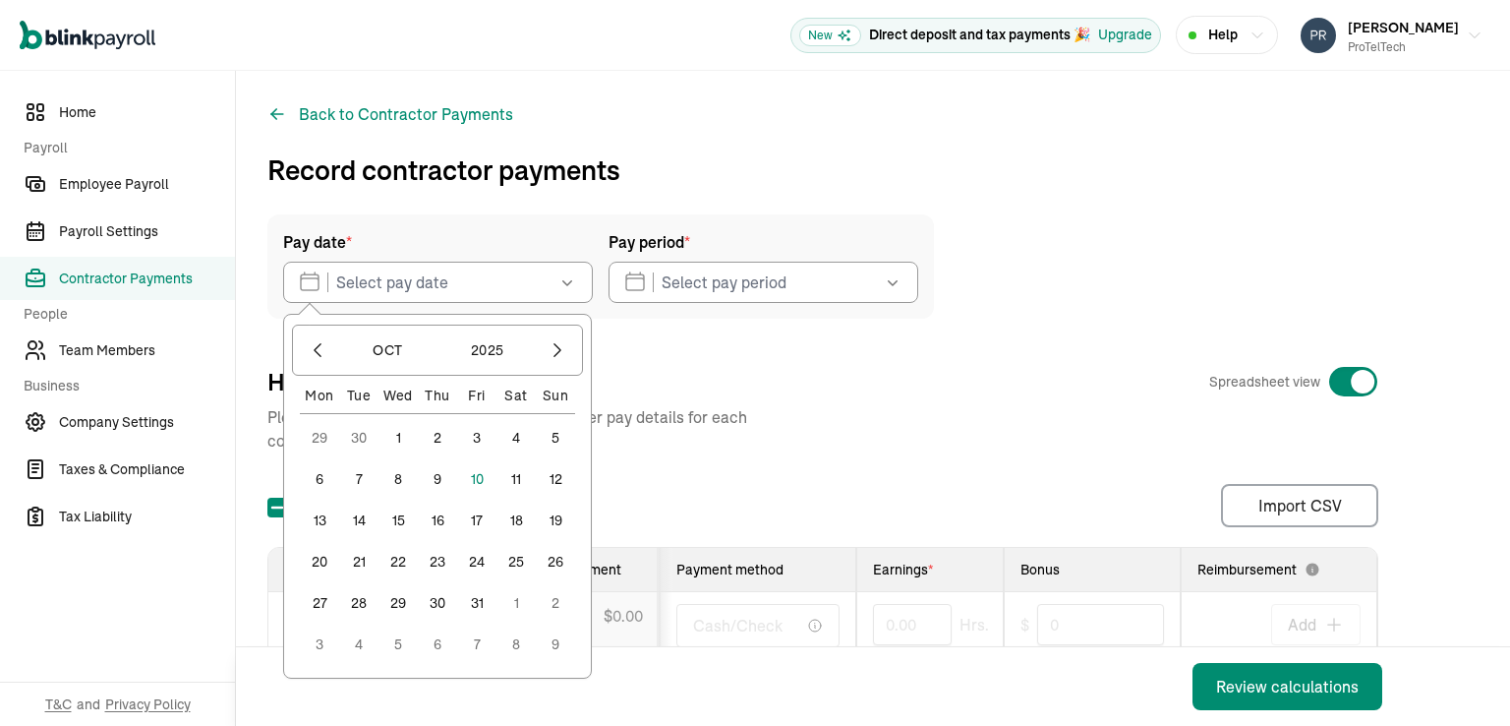
click at [480, 477] on button "10" at bounding box center [476, 478] width 39 height 39
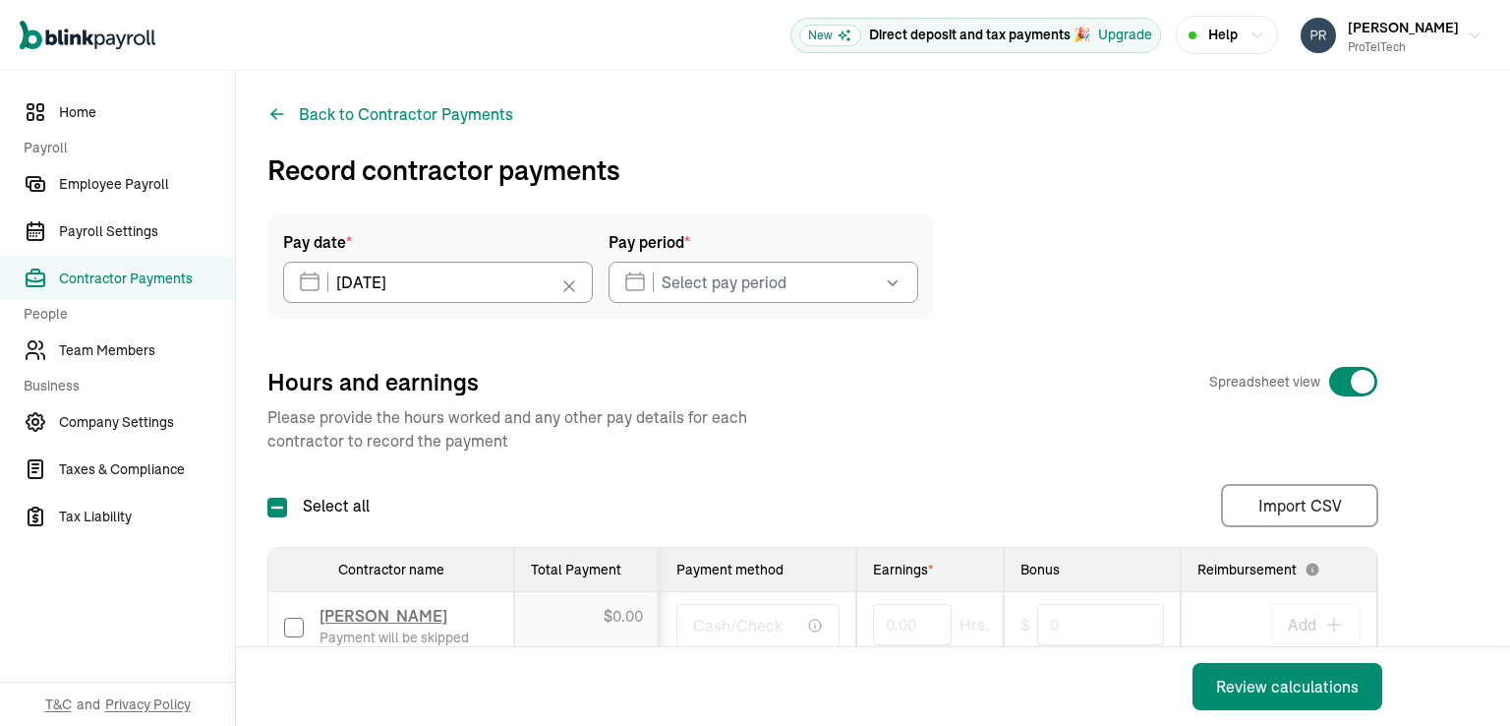
click at [901, 288] on icon "button" at bounding box center [893, 282] width 20 height 20
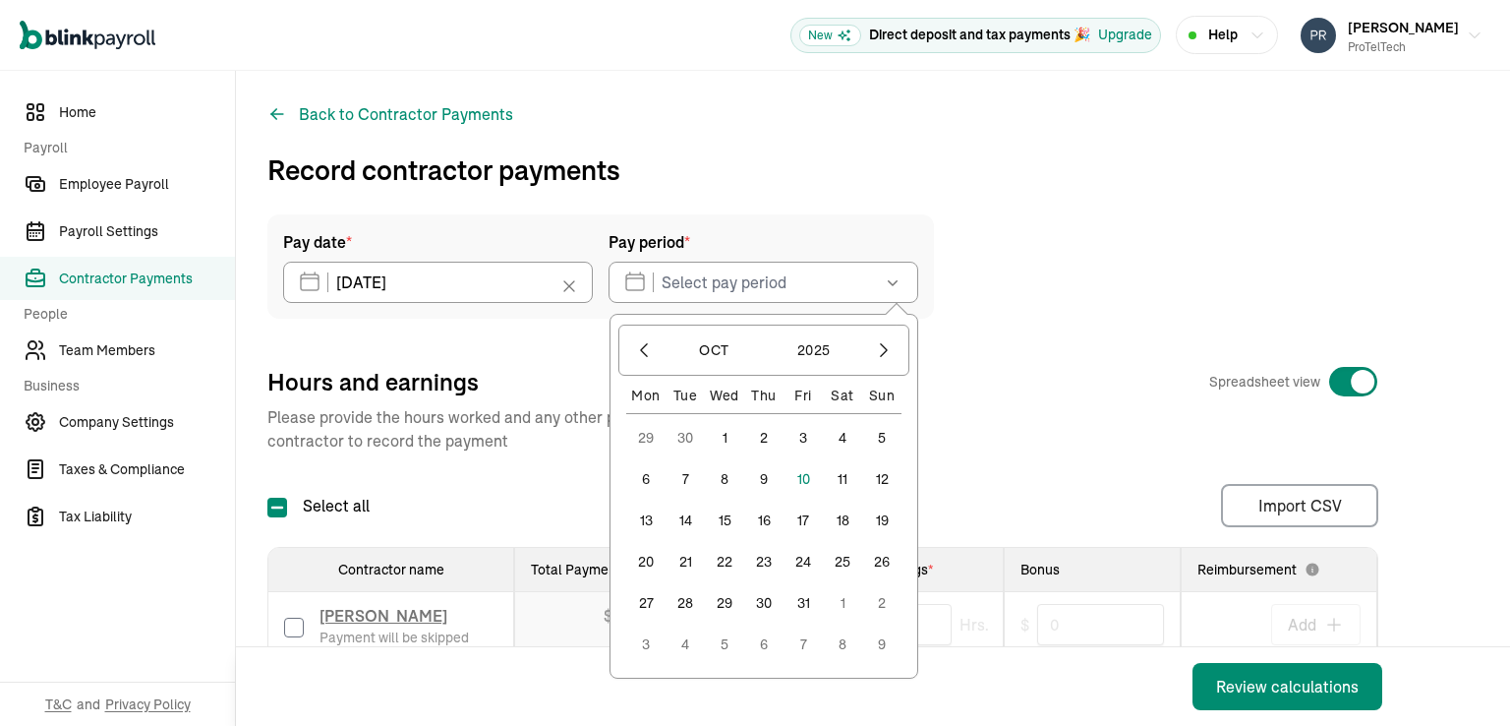
click at [647, 481] on button "6" at bounding box center [645, 478] width 39 height 39
click at [810, 481] on button "10" at bounding box center [803, 478] width 39 height 39
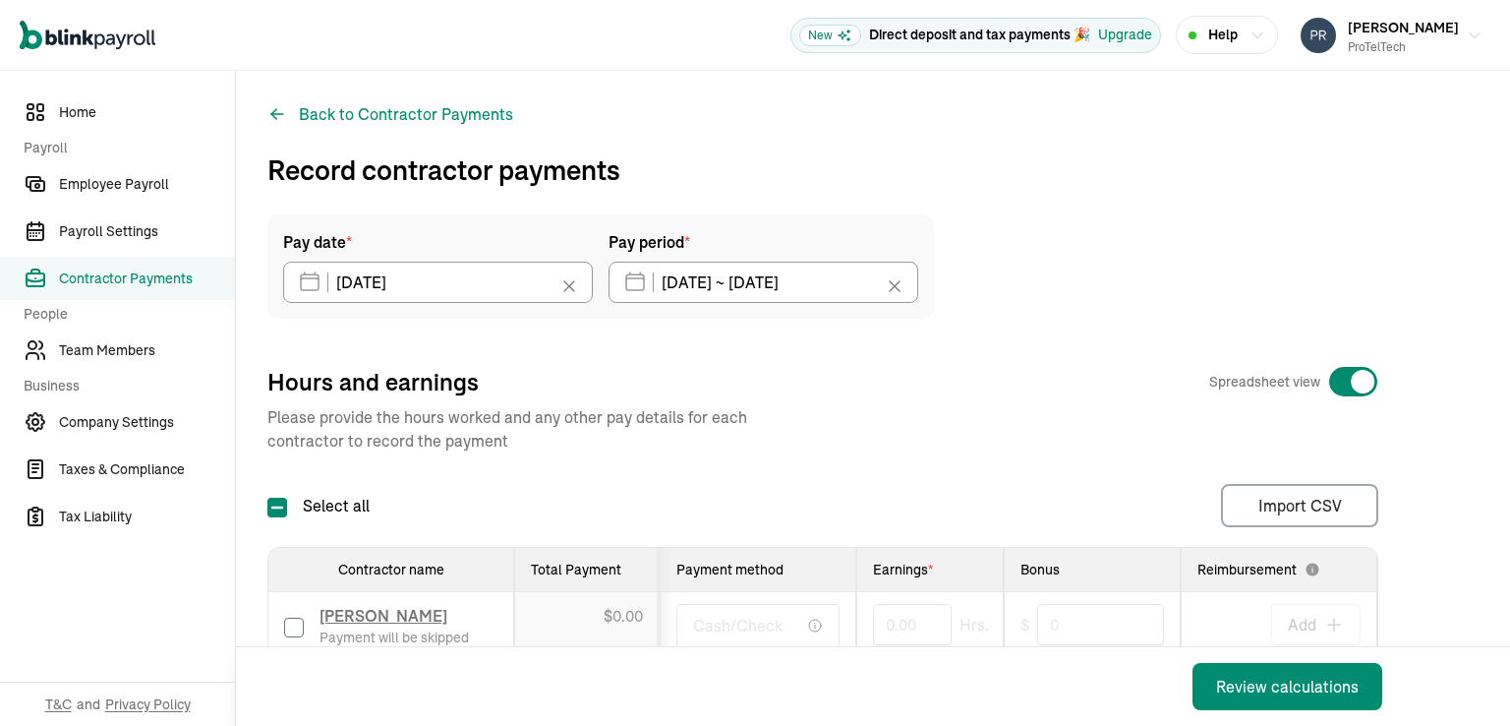
type input "[DATE] ~ [DATE]"
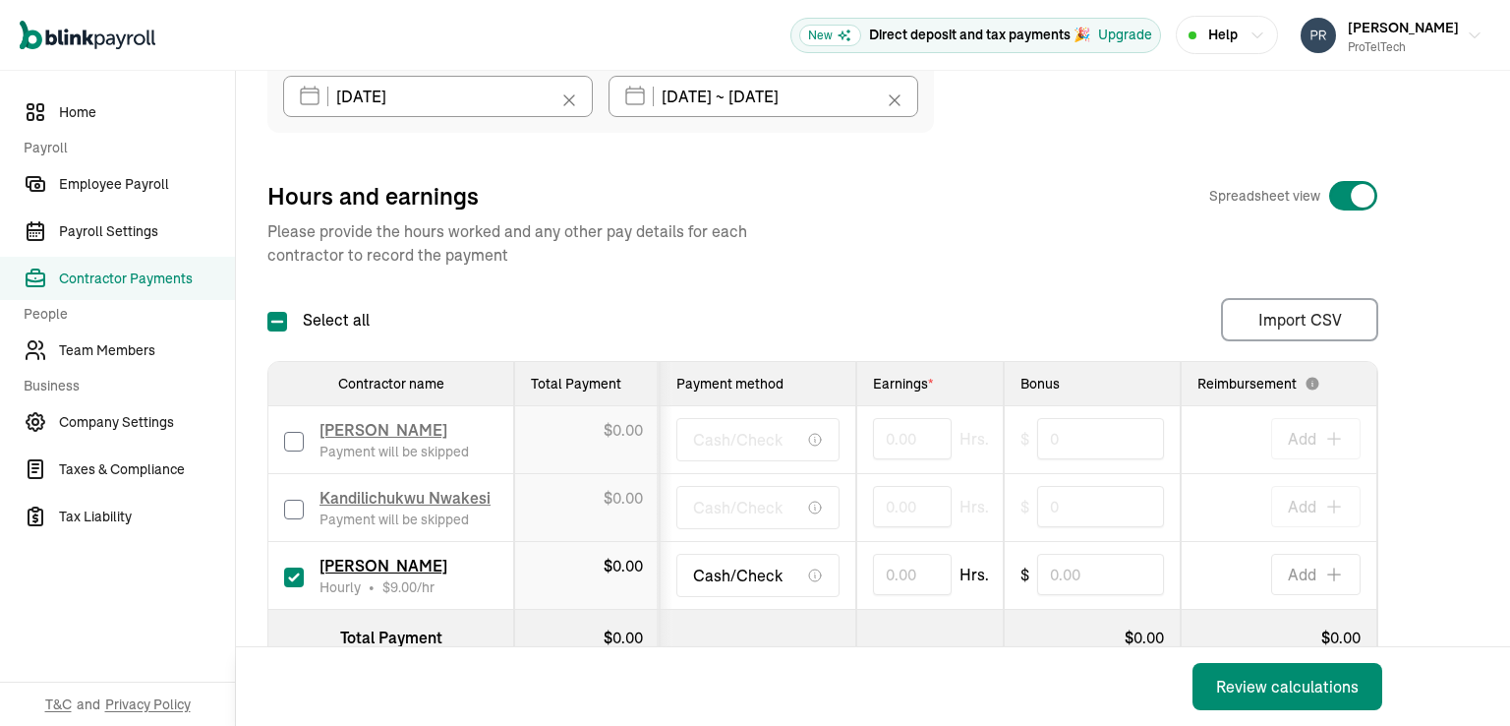
scroll to position [197, 0]
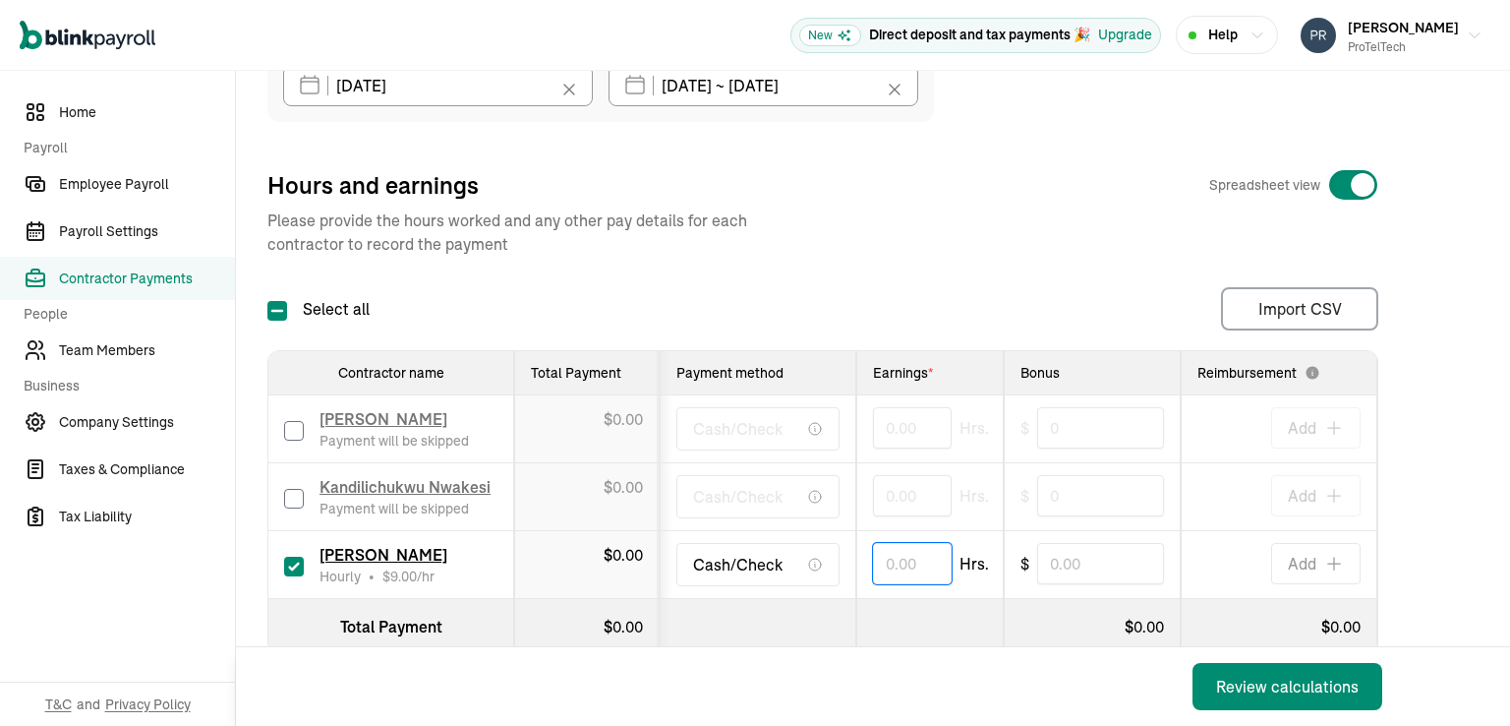
click at [889, 564] on input "text" at bounding box center [912, 563] width 79 height 41
click at [938, 632] on th at bounding box center [929, 627] width 147 height 56
click at [902, 559] on input "21.13" at bounding box center [912, 563] width 79 height 41
click at [914, 561] on input "21.13" at bounding box center [912, 563] width 79 height 41
type input "21.13"
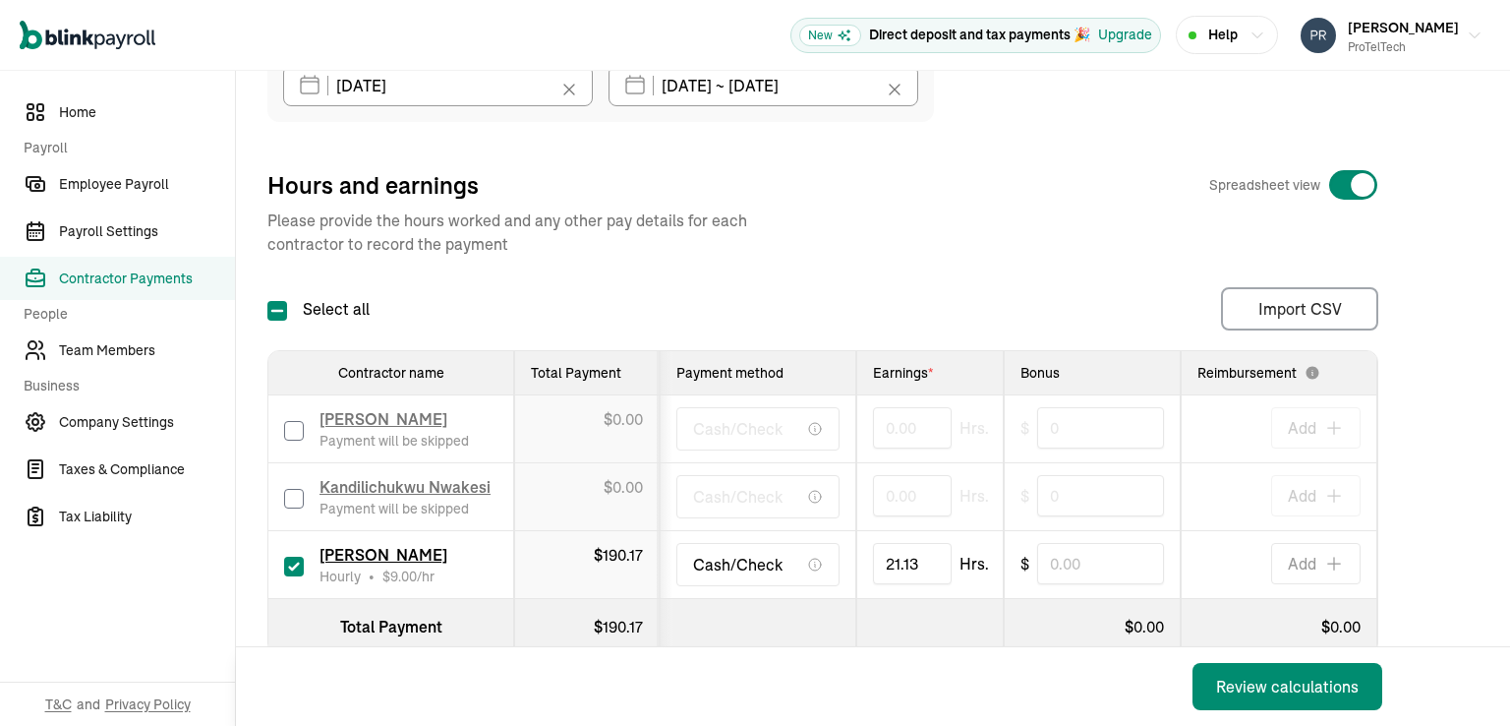
click at [947, 616] on th at bounding box center [929, 627] width 147 height 56
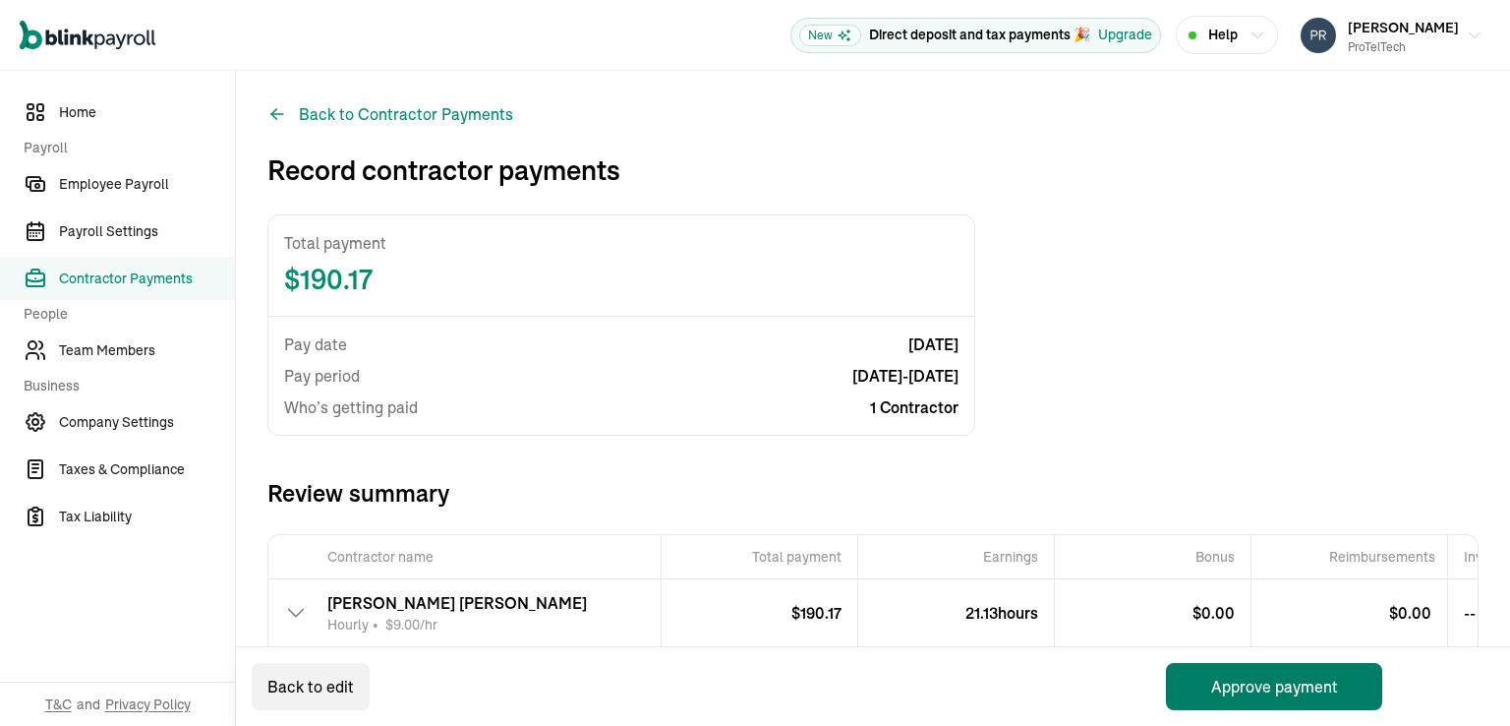
click at [1277, 686] on button "Approve payment" at bounding box center [1274, 686] width 216 height 47
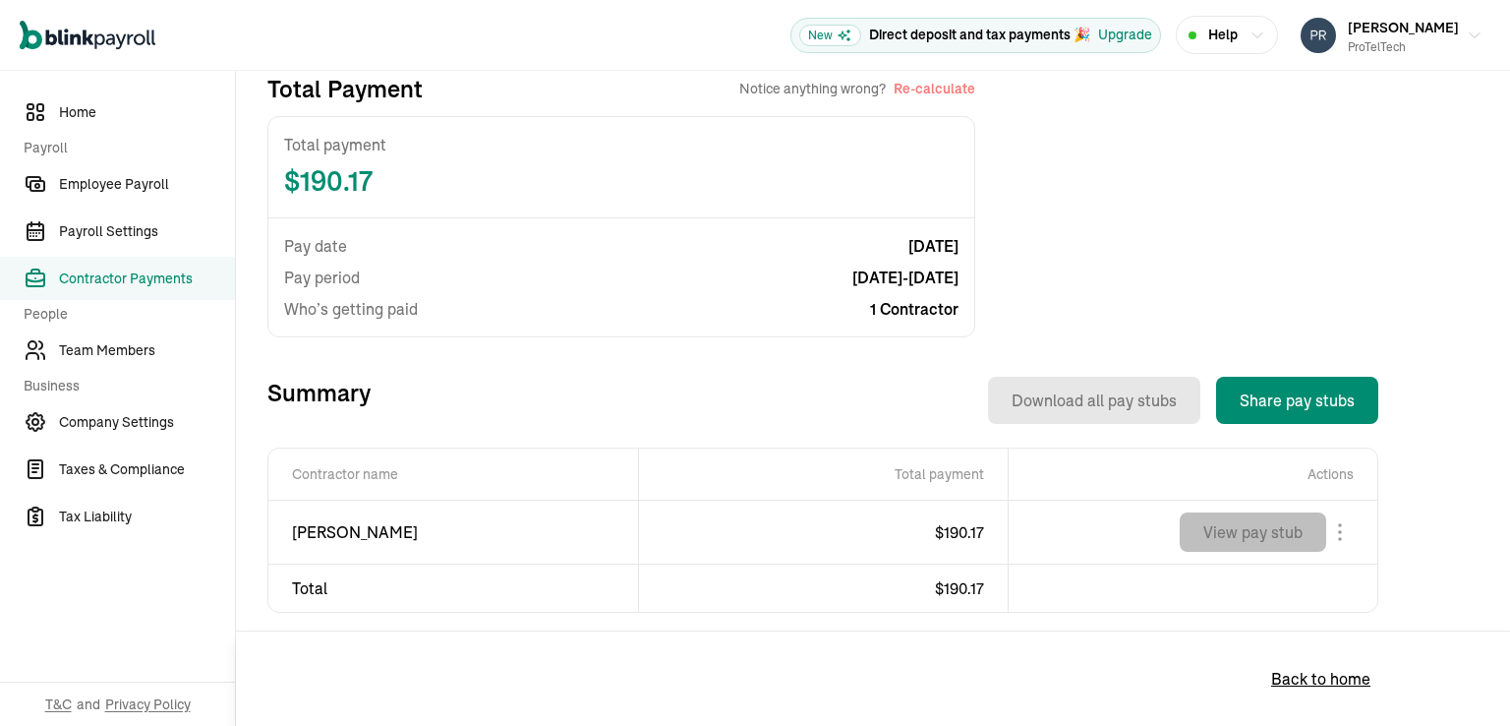
scroll to position [442, 0]
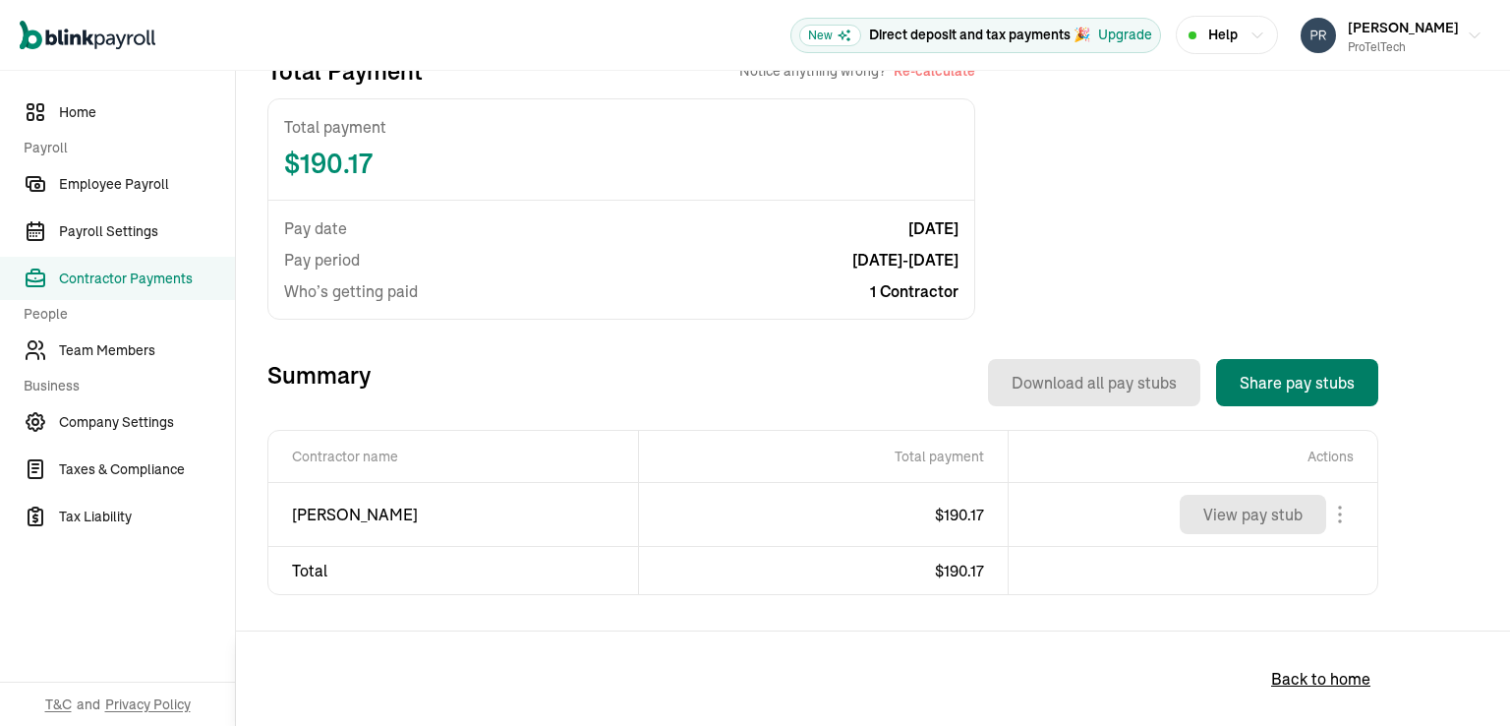
click at [1286, 388] on button "Share pay stubs" at bounding box center [1297, 382] width 162 height 47
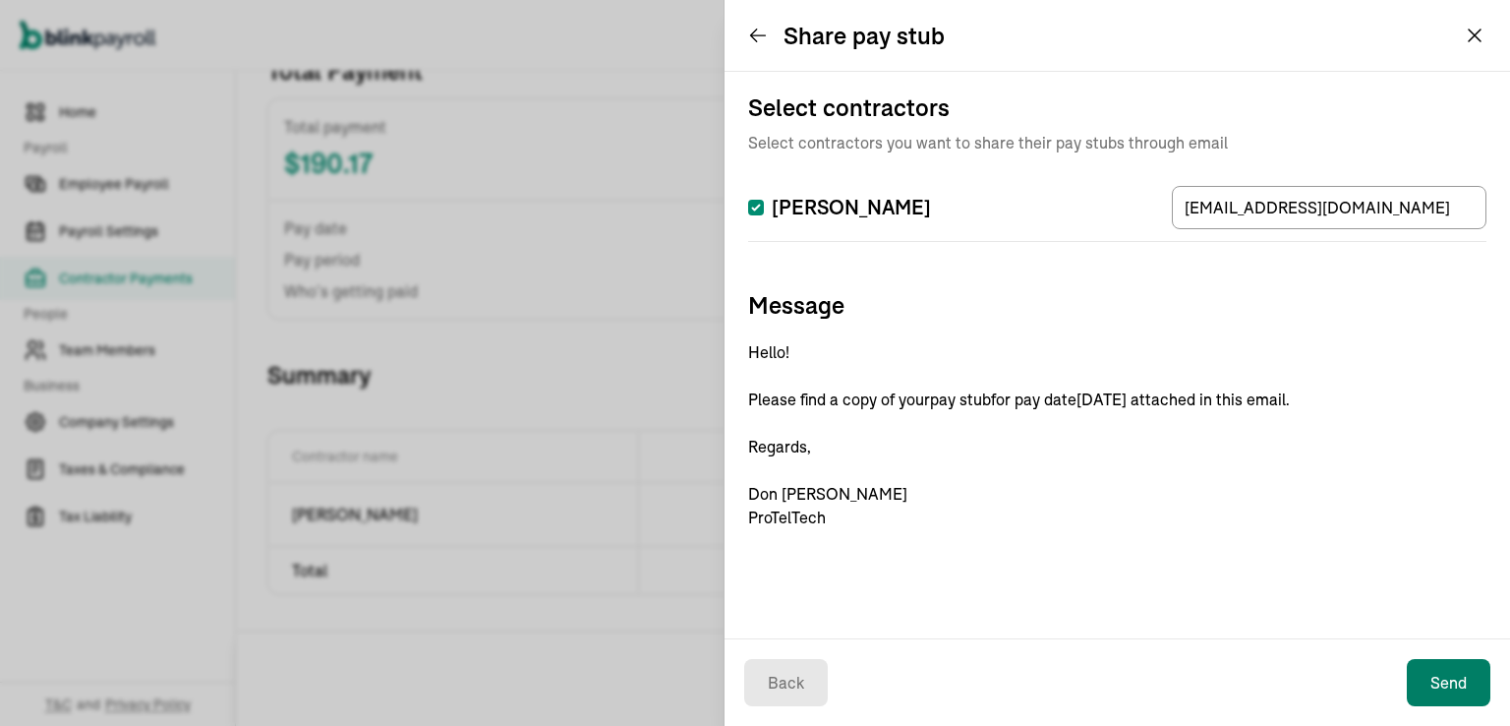
click at [1442, 681] on button "Send" at bounding box center [1449, 682] width 84 height 47
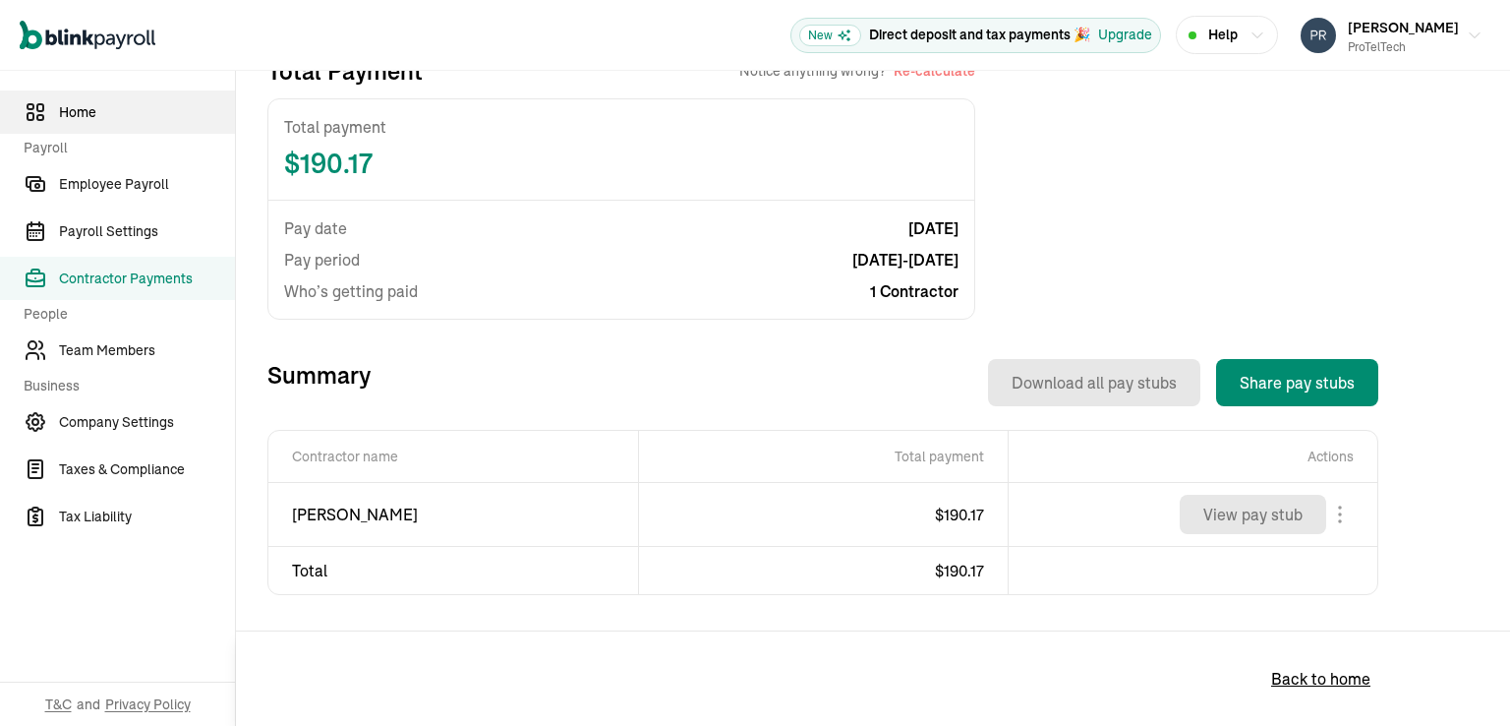
click at [90, 115] on span "Home" at bounding box center [147, 112] width 176 height 21
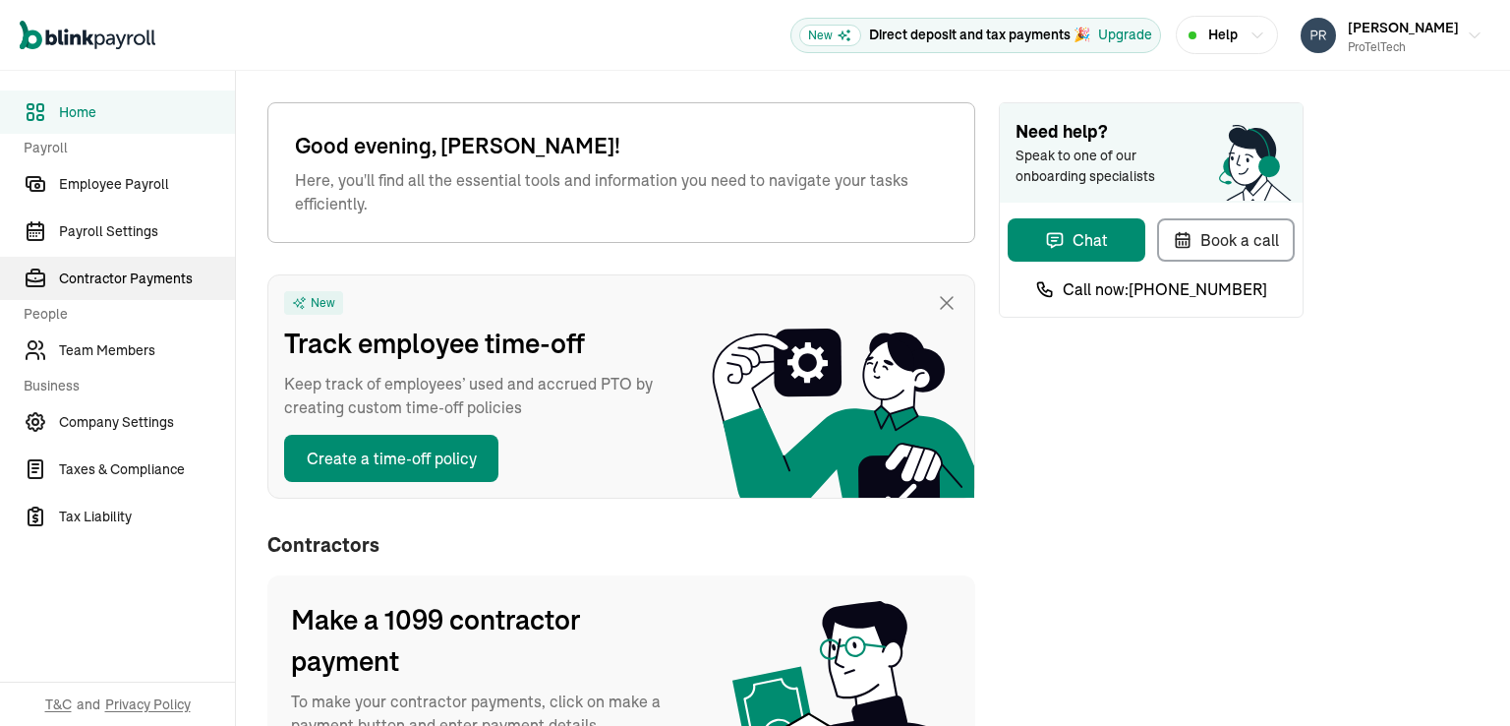
click at [123, 273] on span "Contractor Payments" at bounding box center [147, 278] width 176 height 21
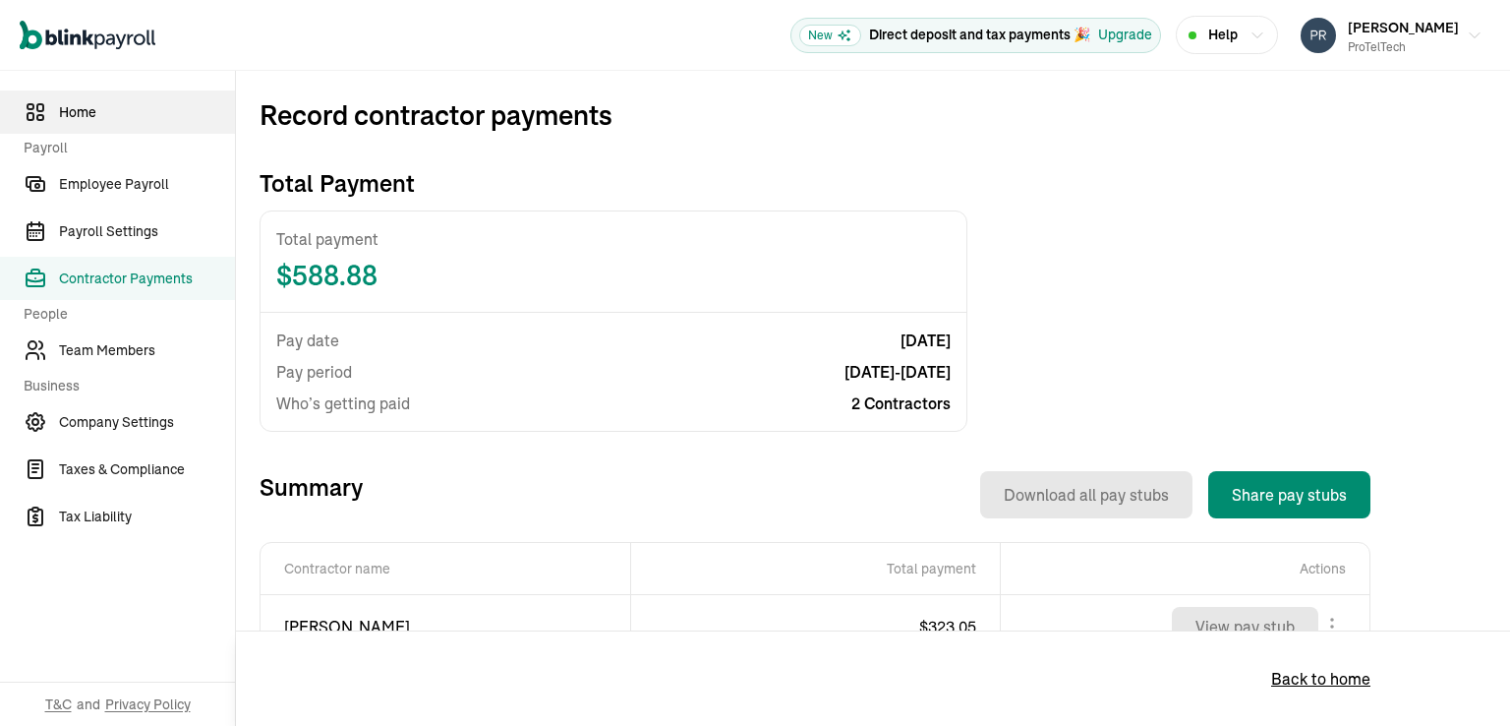
click at [88, 115] on span "Home" at bounding box center [147, 112] width 176 height 21
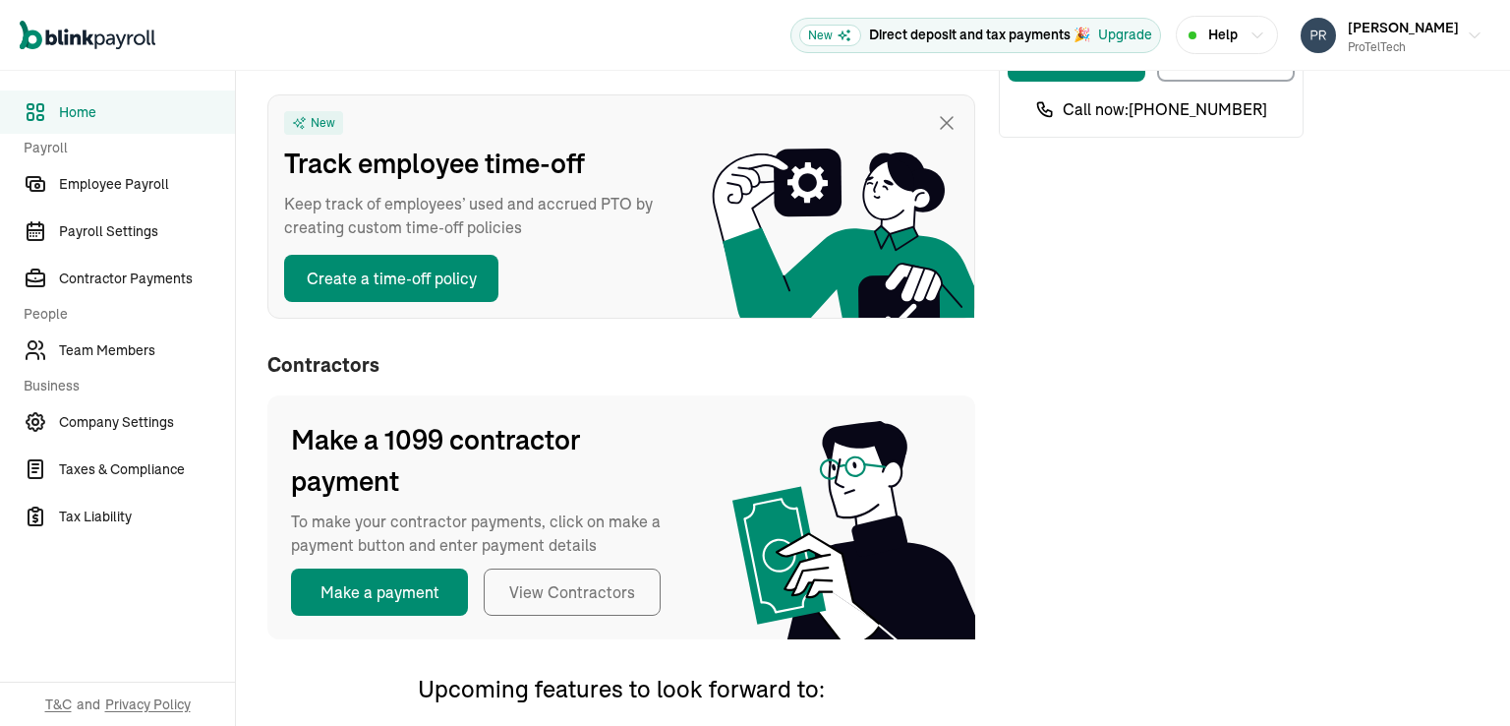
scroll to position [197, 0]
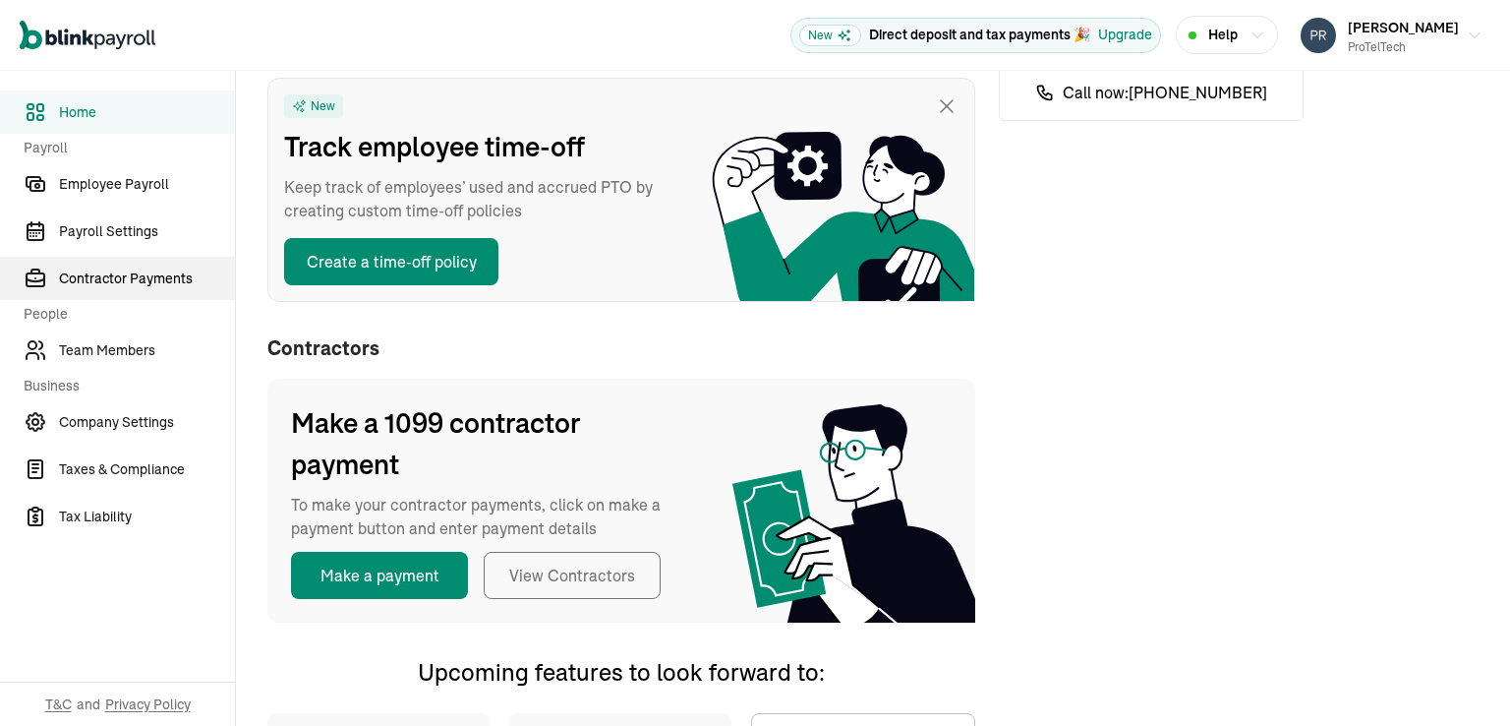
click at [140, 274] on span "Contractor Payments" at bounding box center [147, 278] width 176 height 21
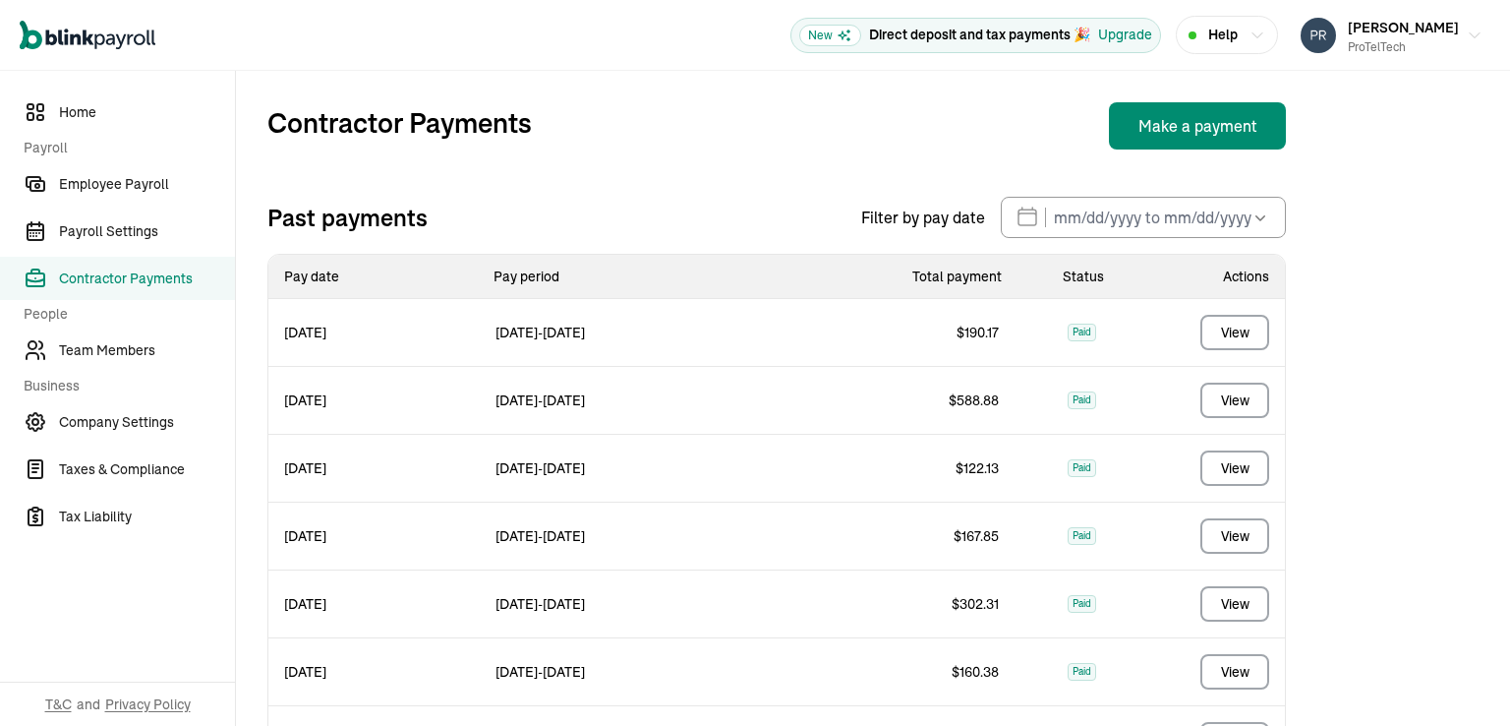
click at [337, 401] on span "[DATE]" at bounding box center [373, 400] width 211 height 43
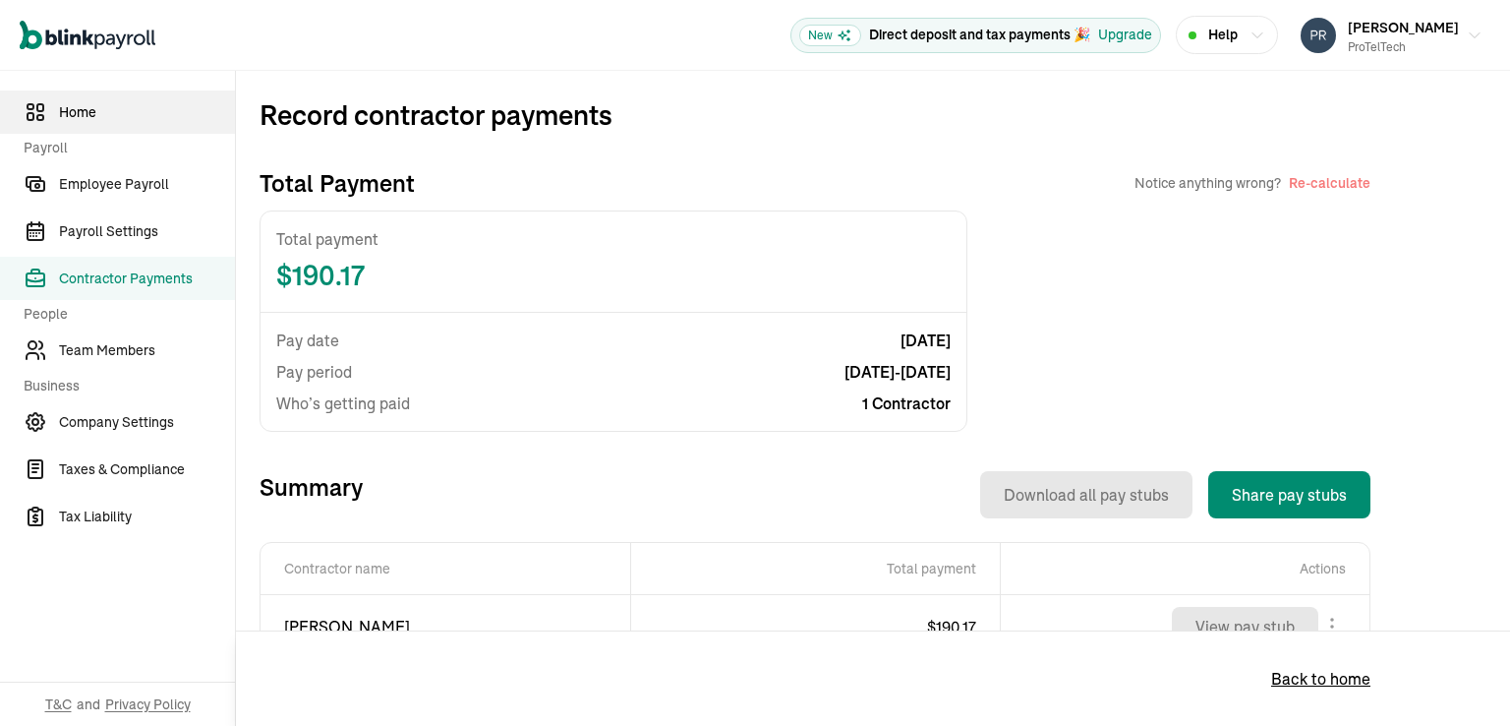
click at [92, 111] on span "Home" at bounding box center [147, 112] width 176 height 21
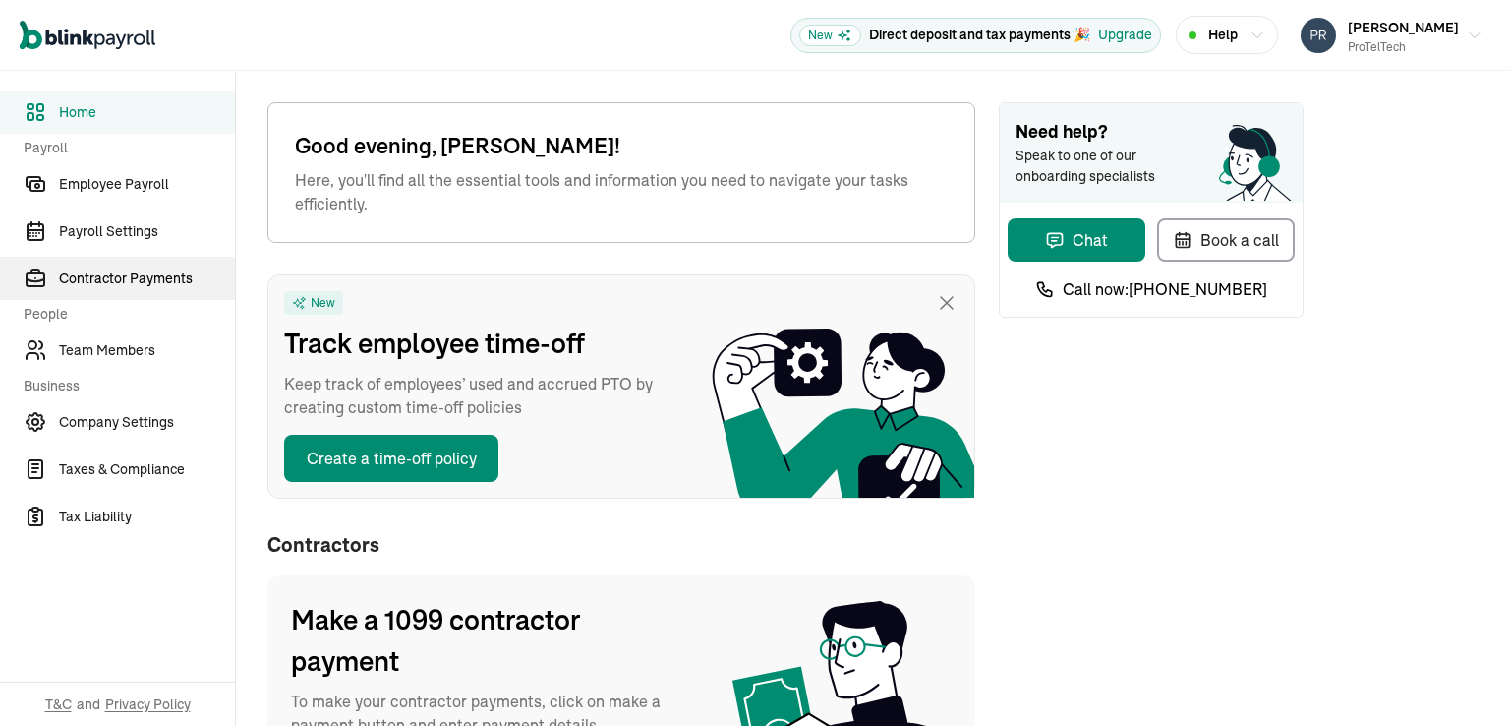
click at [130, 271] on span "Contractor Payments" at bounding box center [147, 278] width 176 height 21
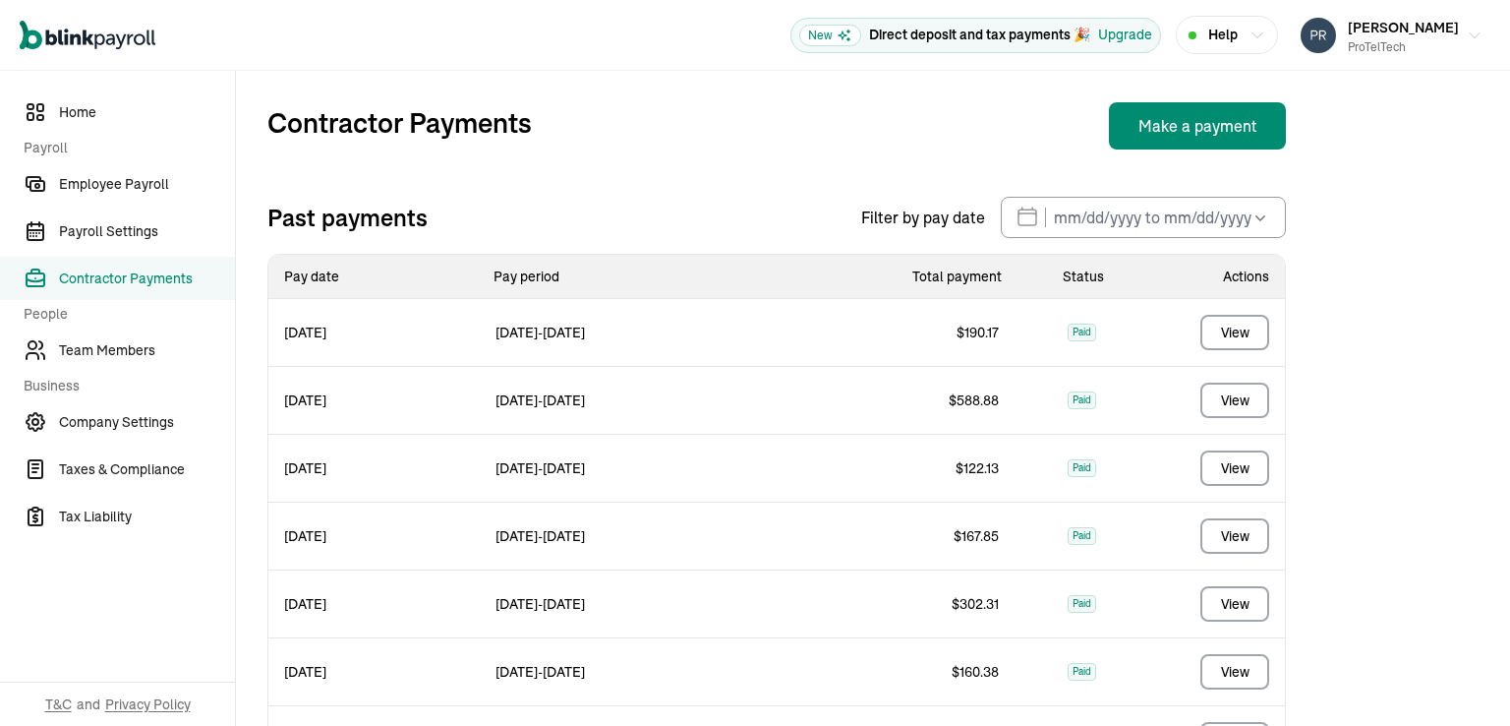
click at [338, 397] on span "[DATE]" at bounding box center [373, 400] width 211 height 43
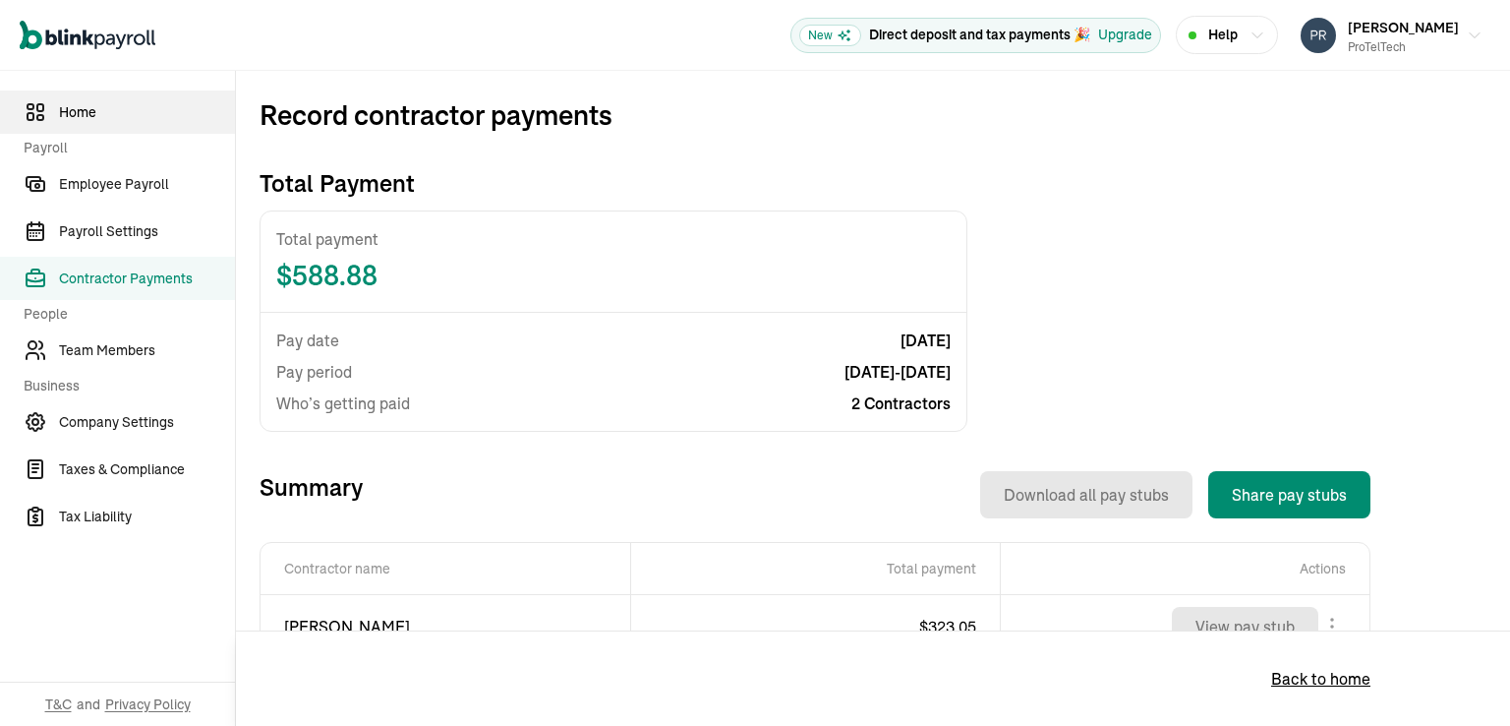
click at [74, 117] on span "Home" at bounding box center [147, 112] width 176 height 21
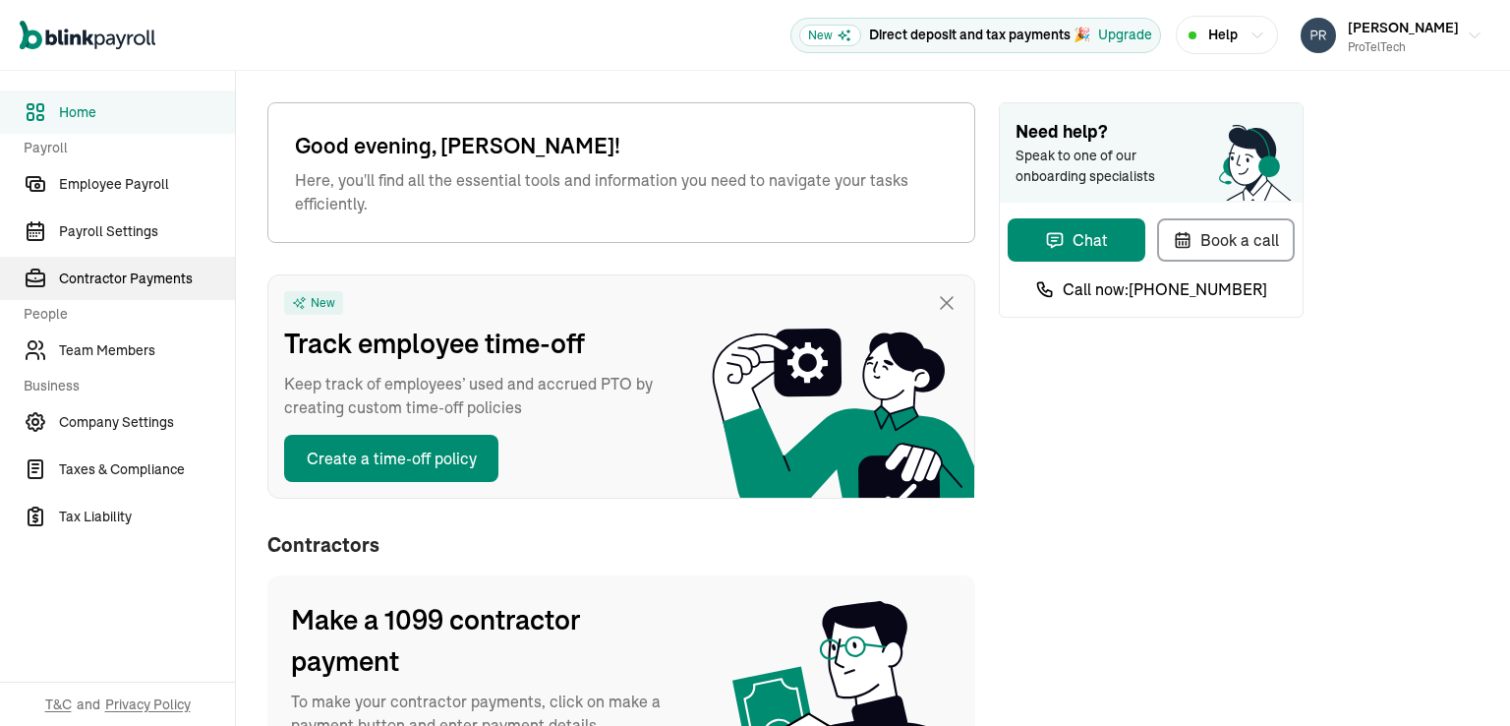
click at [90, 288] on span "Contractor Payments" at bounding box center [147, 278] width 176 height 21
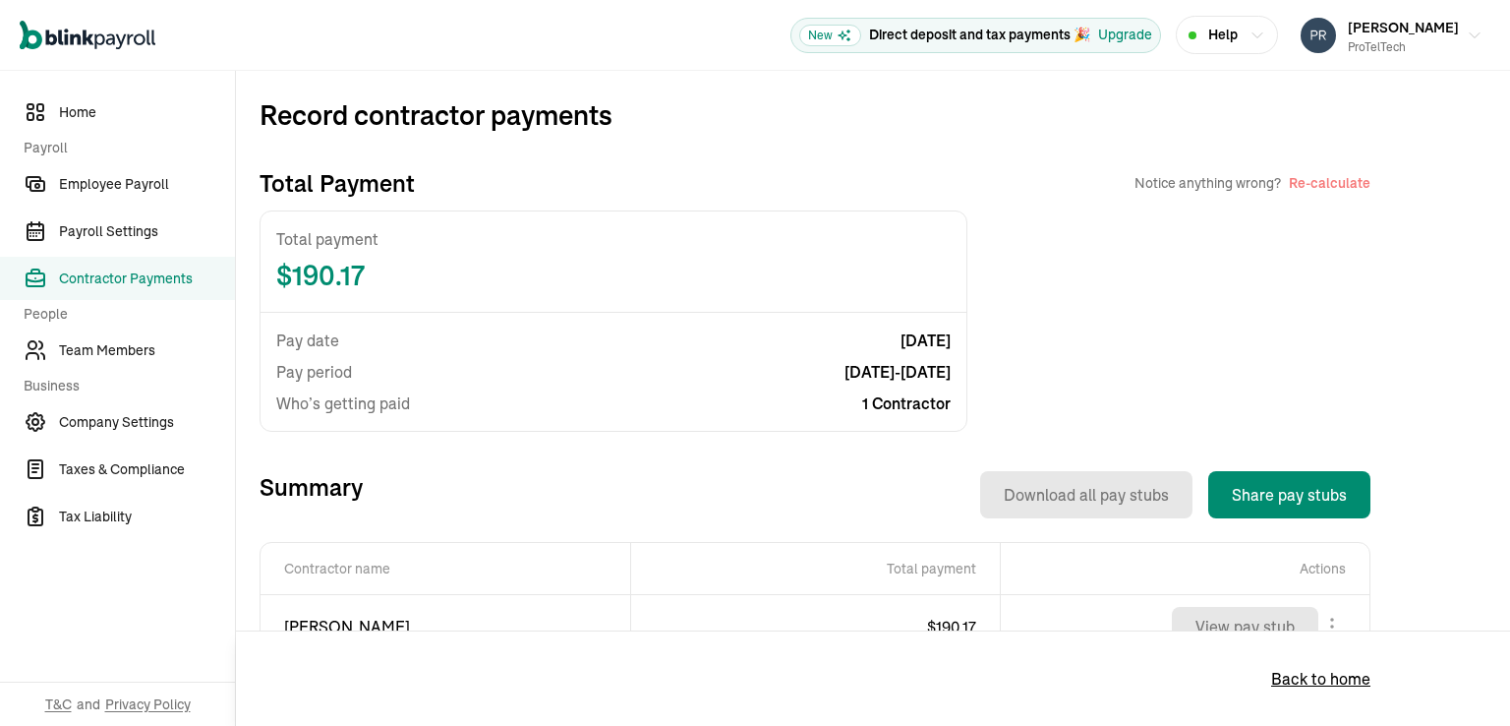
click at [1314, 183] on button "Re-calculate" at bounding box center [1330, 183] width 82 height 20
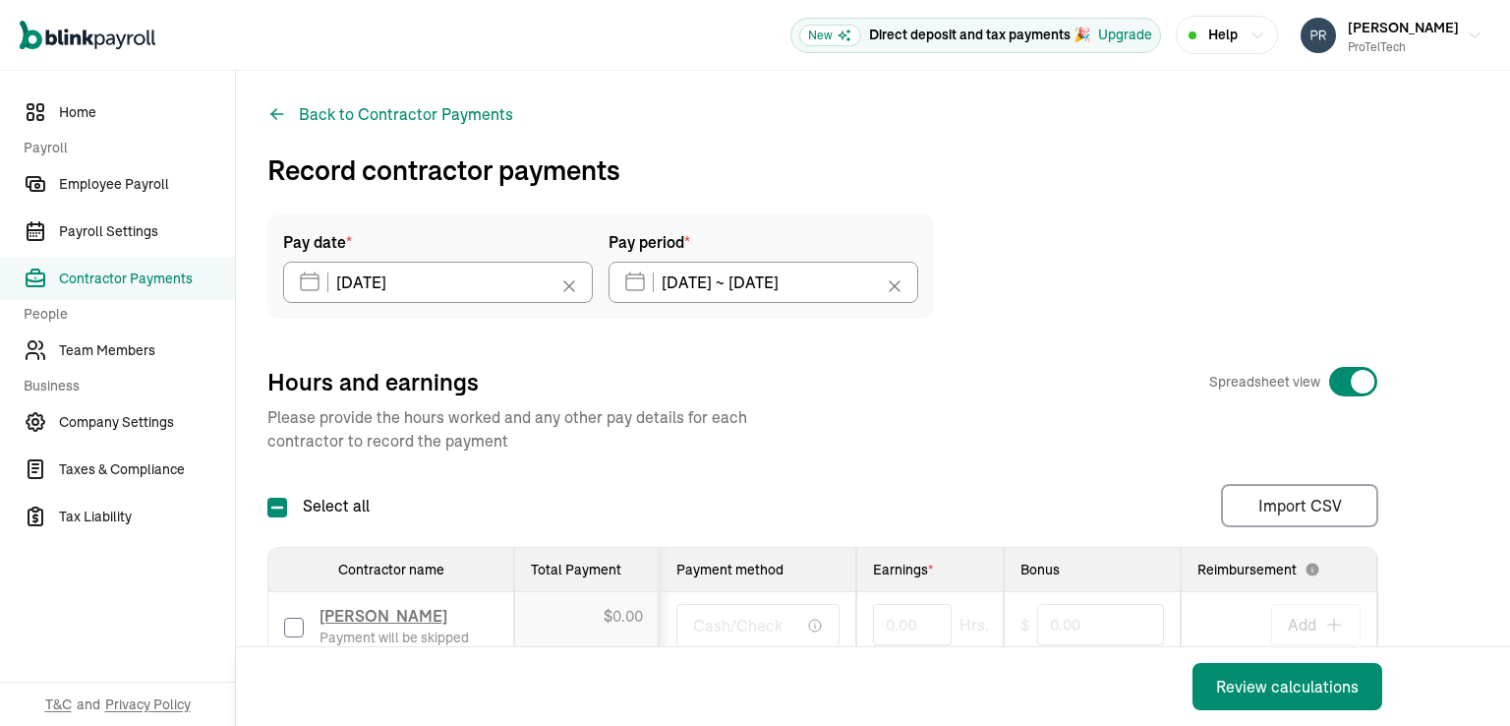
click at [895, 289] on icon at bounding box center [895, 286] width 20 height 20
click at [724, 291] on input "text" at bounding box center [764, 282] width 310 height 41
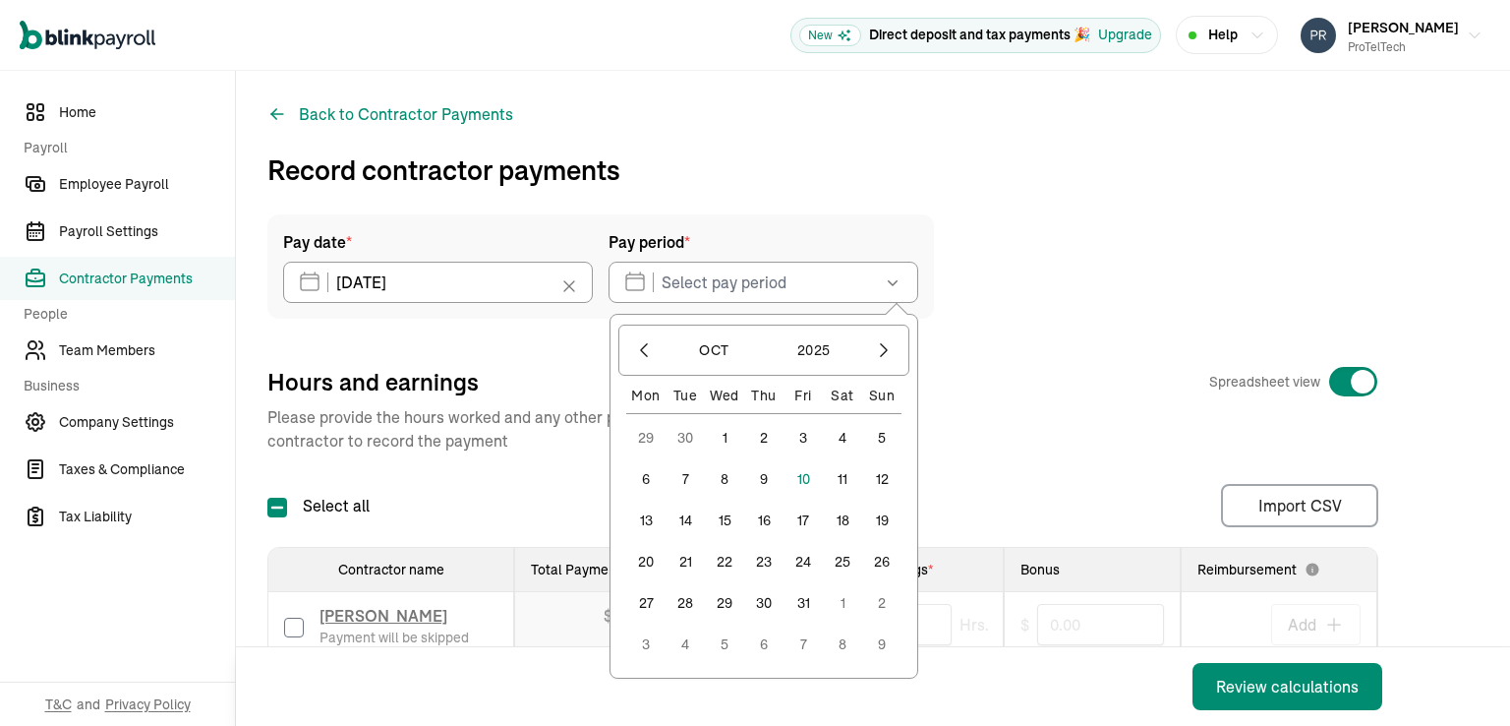
click at [875, 436] on button "5" at bounding box center [881, 437] width 39 height 39
click at [764, 477] on button "9" at bounding box center [763, 478] width 39 height 39
type input "[DATE] ~ [DATE]"
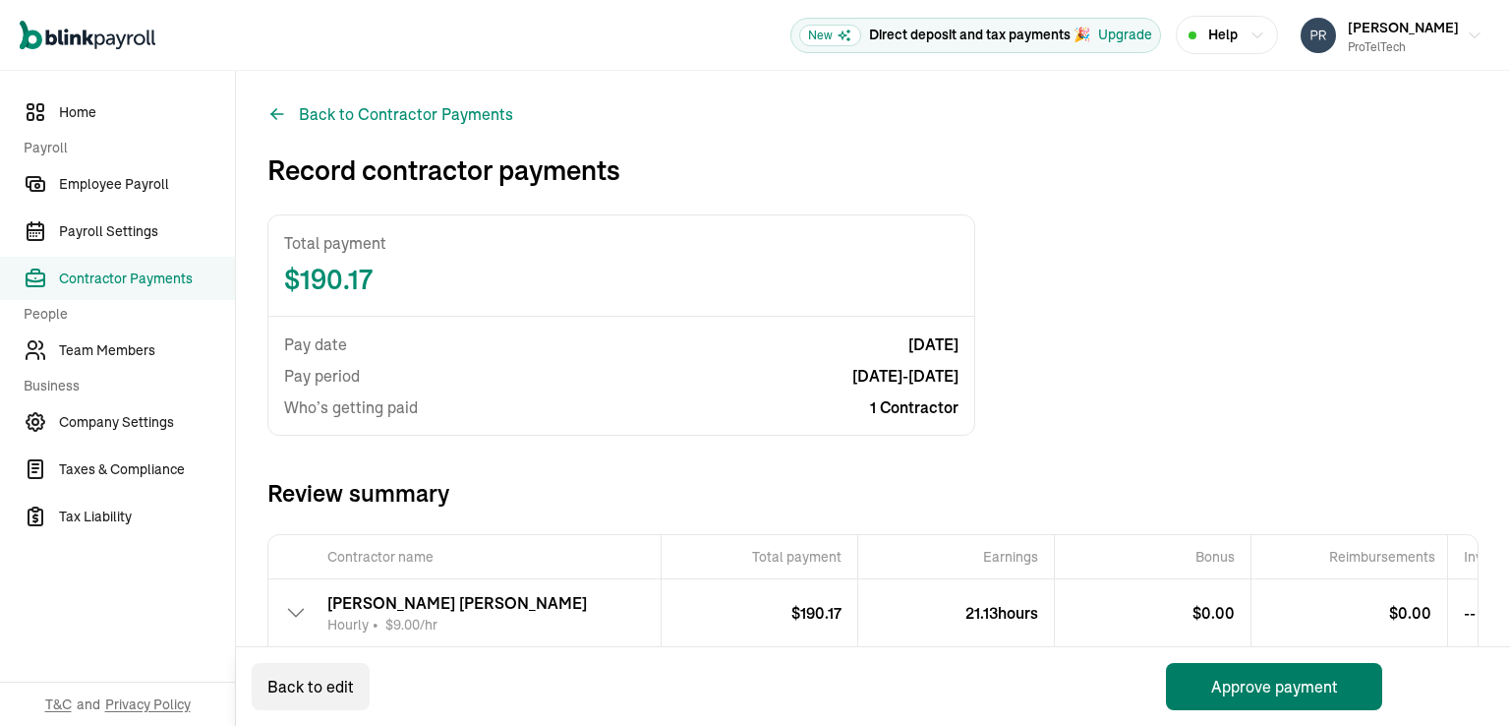
click at [1258, 685] on button "Approve payment" at bounding box center [1274, 686] width 216 height 47
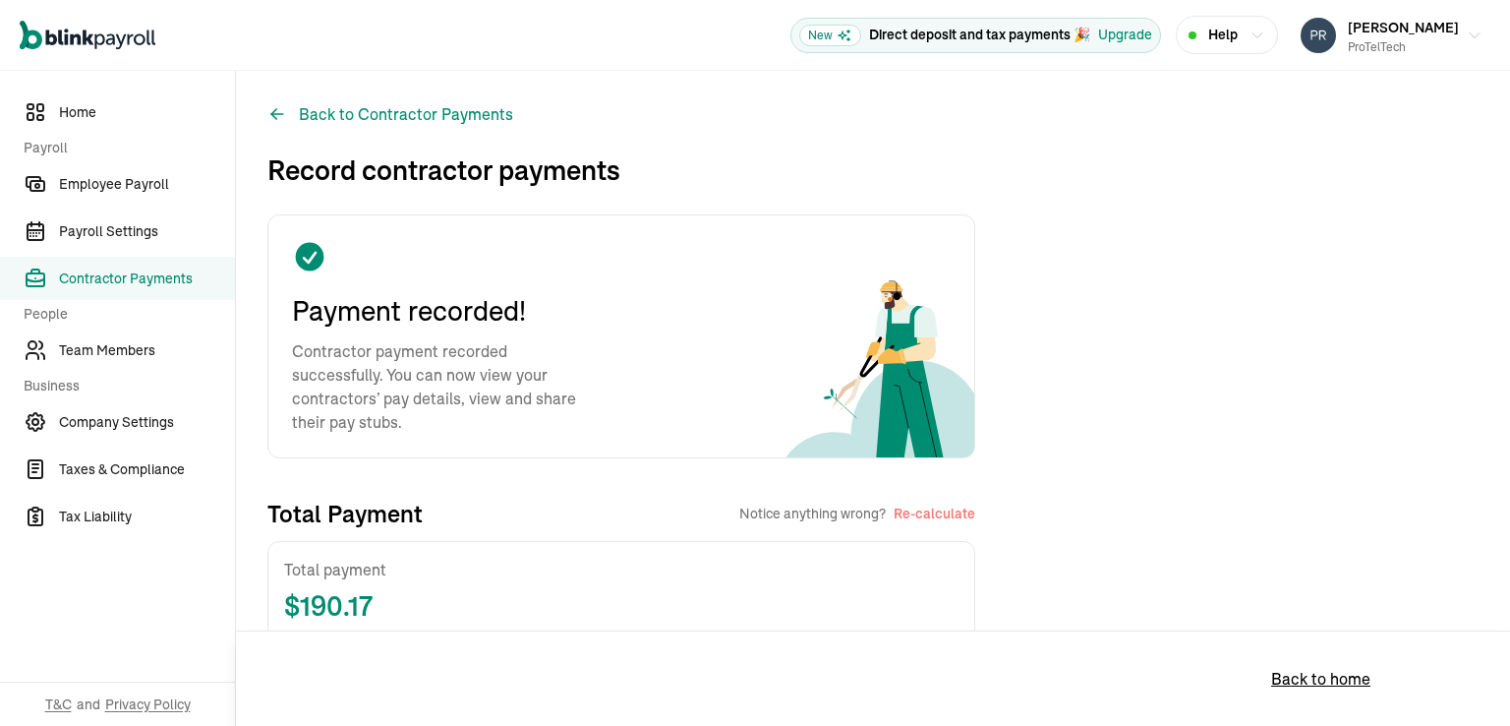
click at [110, 278] on span "Contractor Payments" at bounding box center [147, 278] width 176 height 21
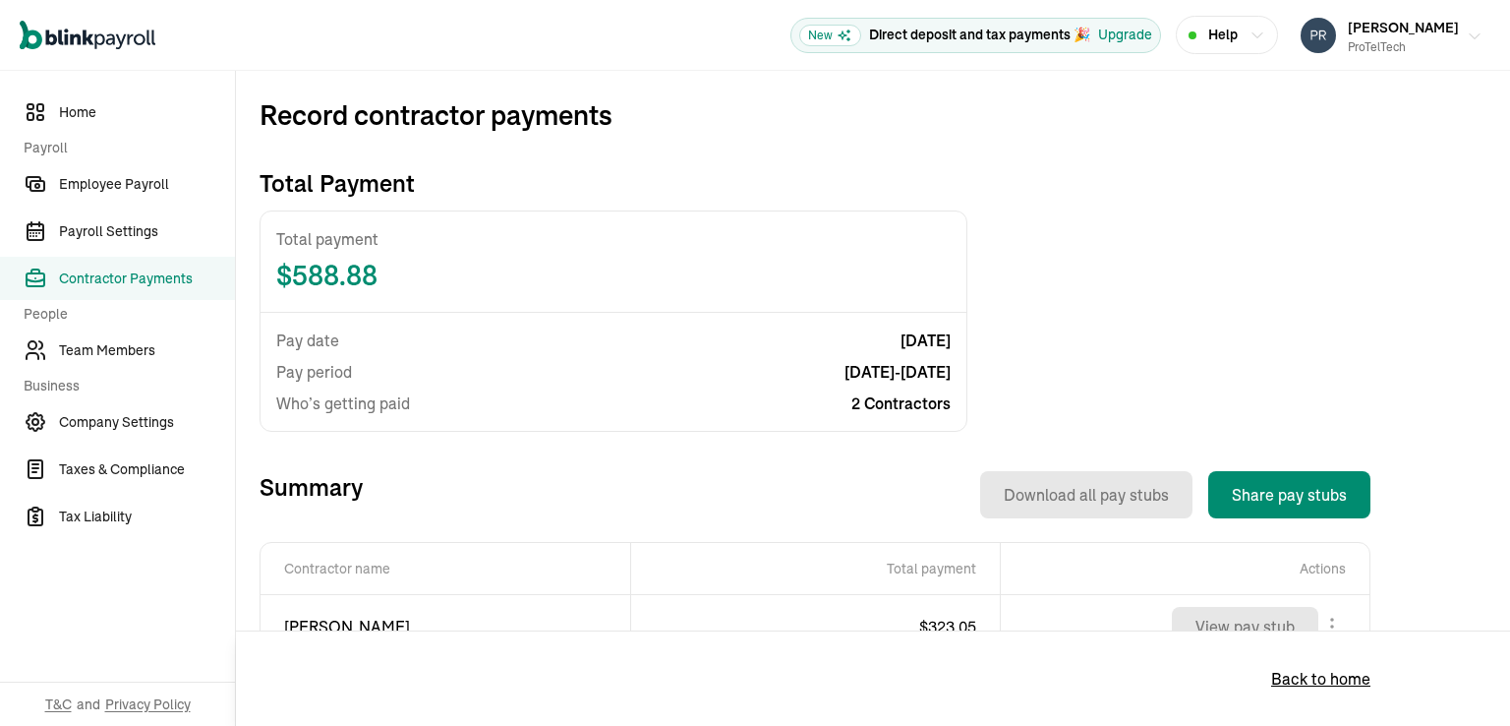
click at [1467, 40] on icon "button" at bounding box center [1475, 37] width 16 height 16
click at [136, 273] on span "Contractor Payments" at bounding box center [147, 278] width 176 height 21
click at [106, 280] on span "Contractor Payments" at bounding box center [147, 278] width 176 height 21
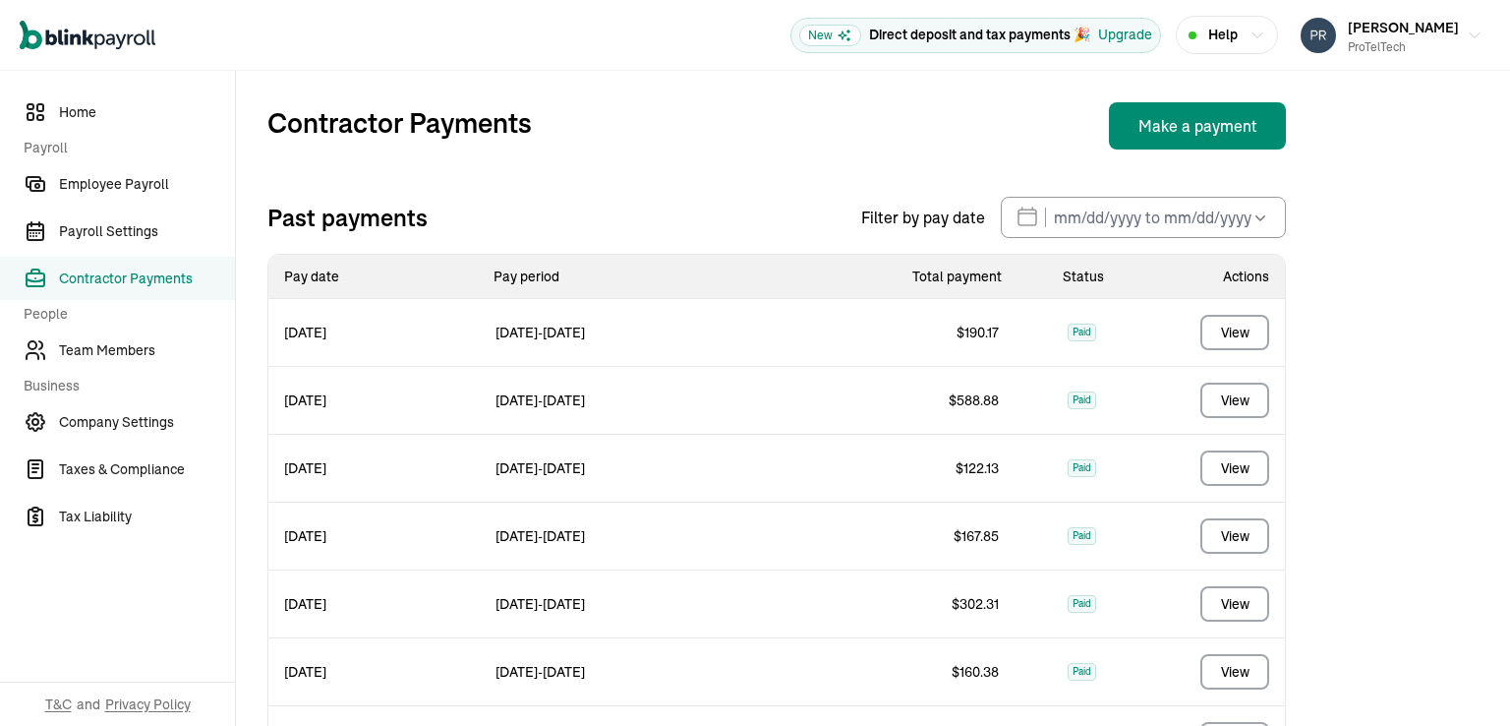
click at [321, 399] on span "[DATE]" at bounding box center [373, 400] width 211 height 43
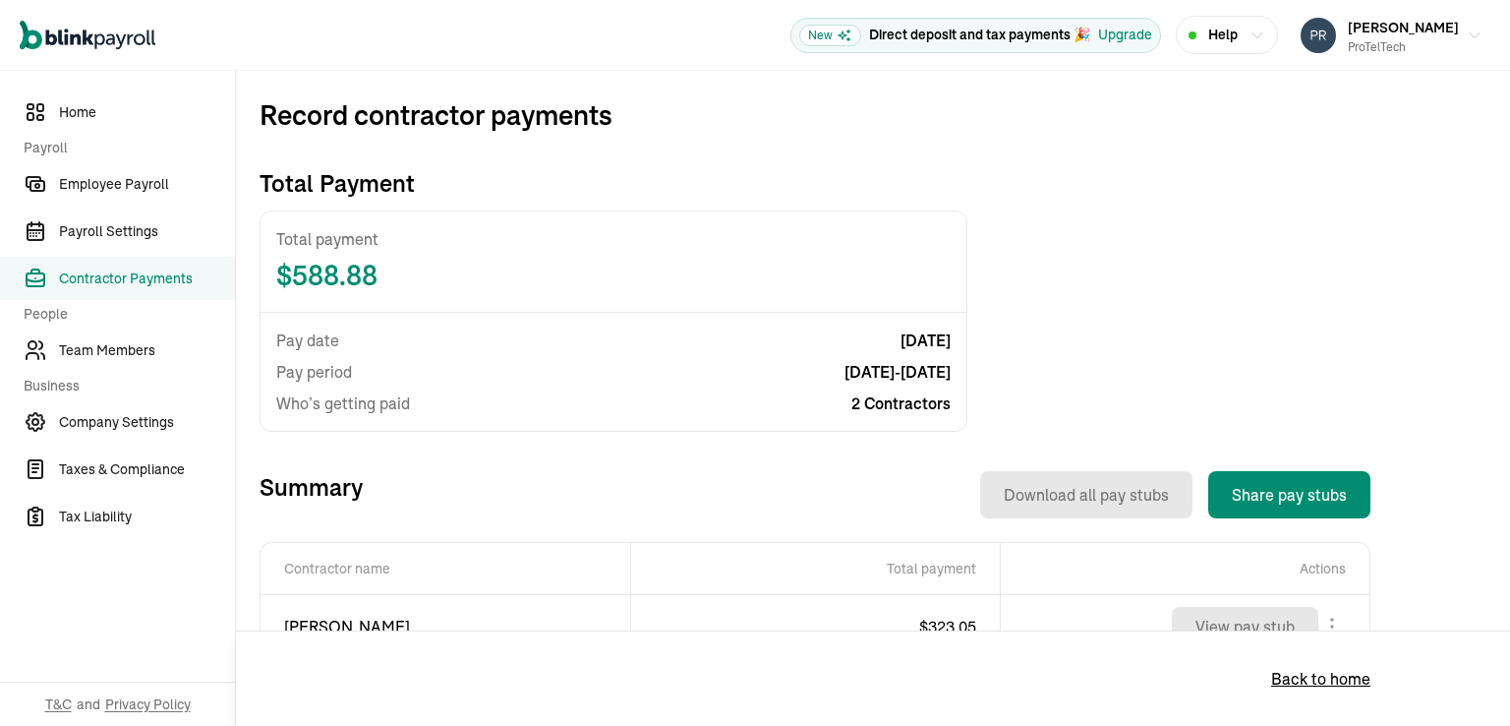
click at [875, 381] on span "[DATE] - [DATE]" at bounding box center [898, 372] width 106 height 24
click at [872, 376] on span "[DATE] - [DATE]" at bounding box center [898, 372] width 106 height 24
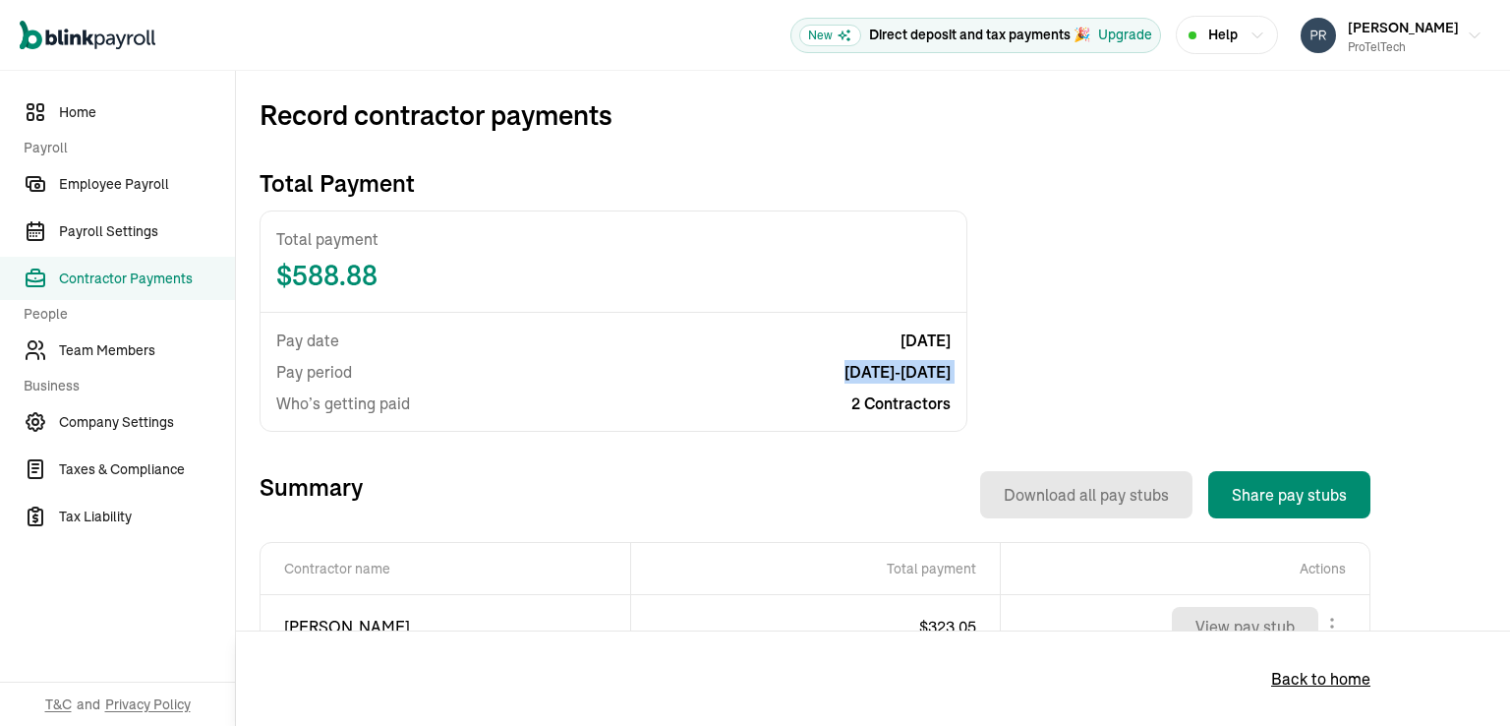
click at [872, 376] on span "[DATE] - [DATE]" at bounding box center [898, 372] width 106 height 24
click at [1265, 34] on icon "button" at bounding box center [1258, 36] width 16 height 16
click at [1430, 24] on span "[PERSON_NAME]" at bounding box center [1403, 28] width 111 height 18
